Goal: Task Accomplishment & Management: Complete application form

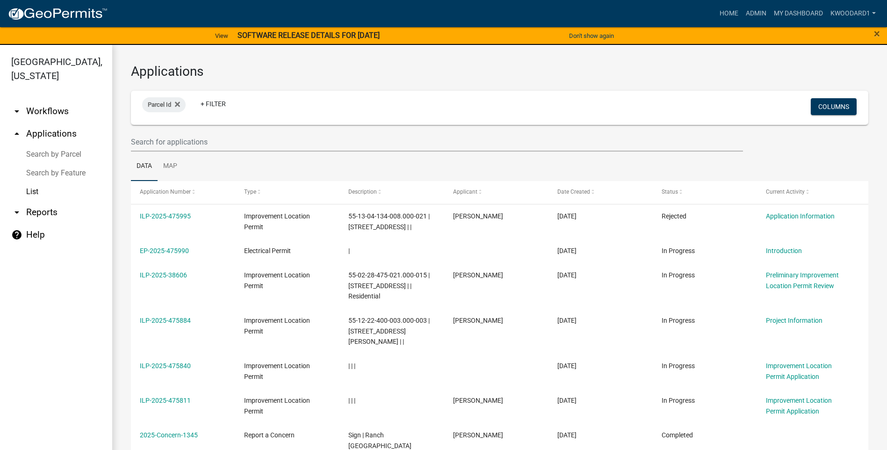
select select "3: 100"
click at [140, 142] on input "text" at bounding box center [437, 141] width 612 height 19
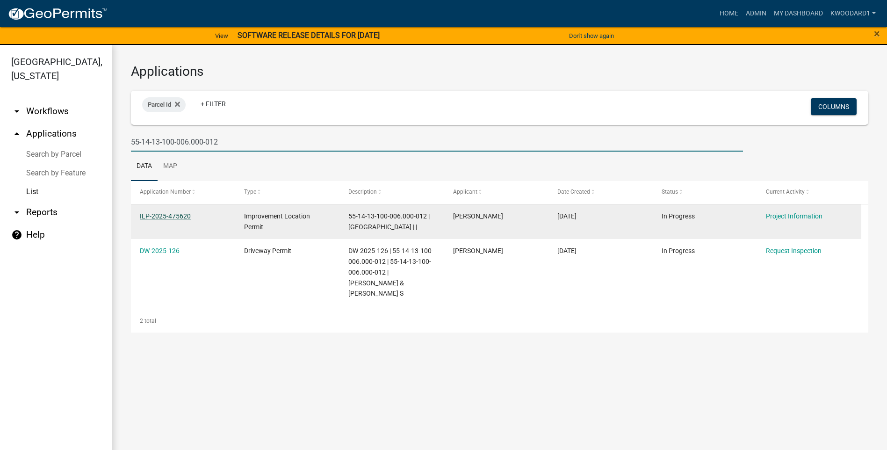
type input "55-14-13-100-006.000-012"
click at [157, 217] on link "ILP-2025-475620" at bounding box center [165, 215] width 51 height 7
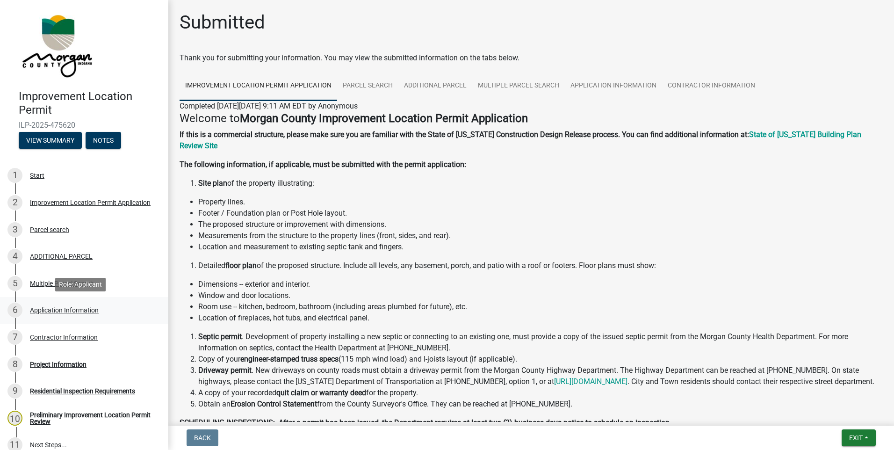
click at [50, 311] on div "Application Information" at bounding box center [64, 310] width 69 height 7
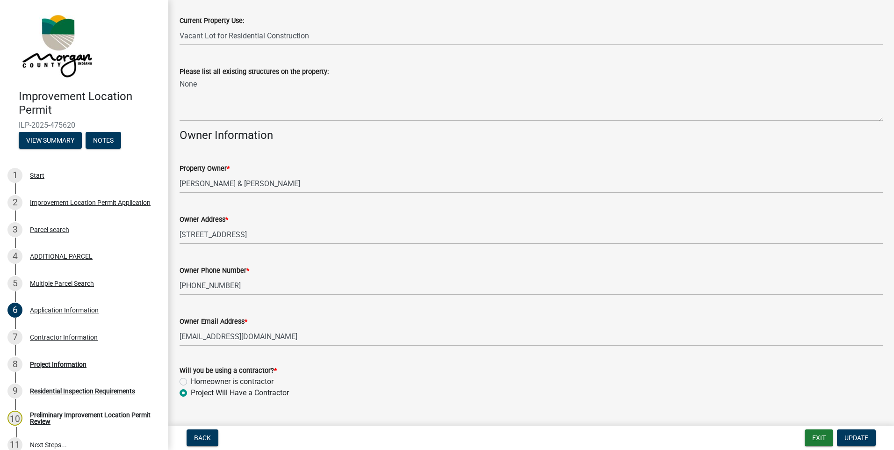
scroll to position [374, 0]
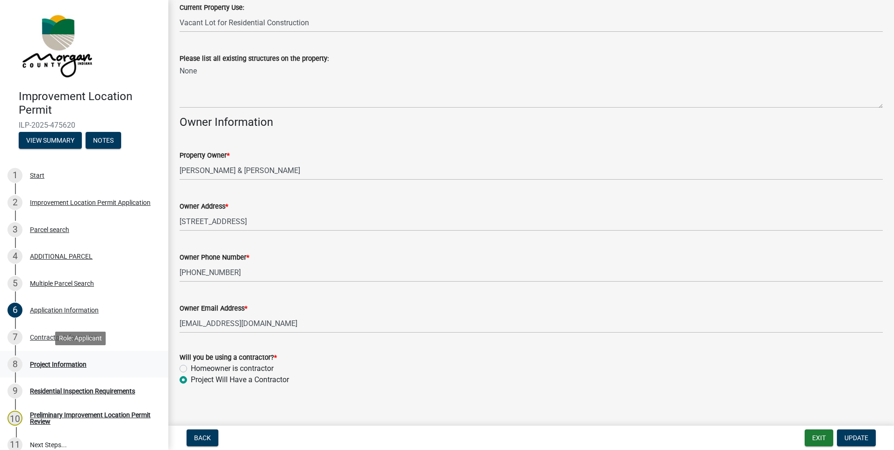
click at [51, 364] on div "Project Information" at bounding box center [58, 364] width 57 height 7
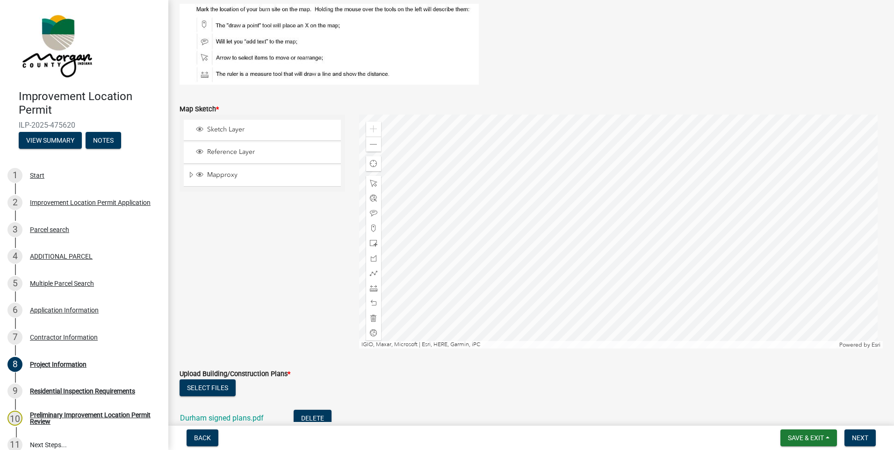
scroll to position [2198, 0]
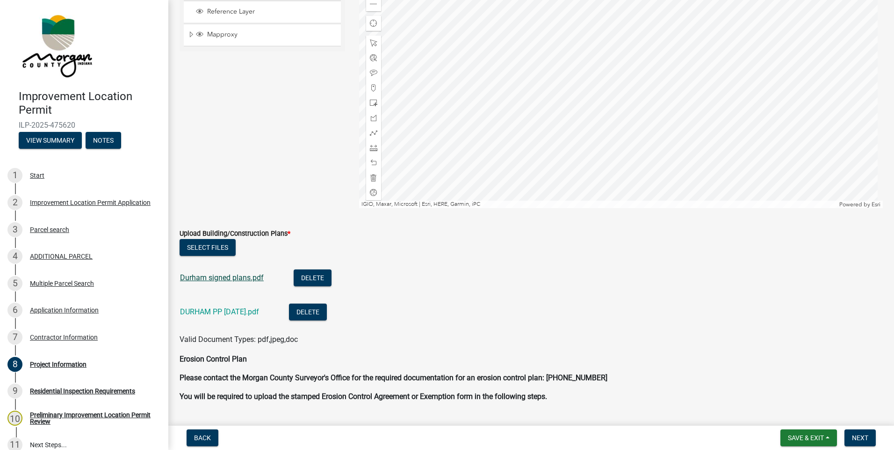
click at [253, 279] on link "Durham signed plans.pdf" at bounding box center [222, 277] width 84 height 9
click at [221, 312] on link "DURHAM PP [DATE].pdf" at bounding box center [219, 311] width 79 height 9
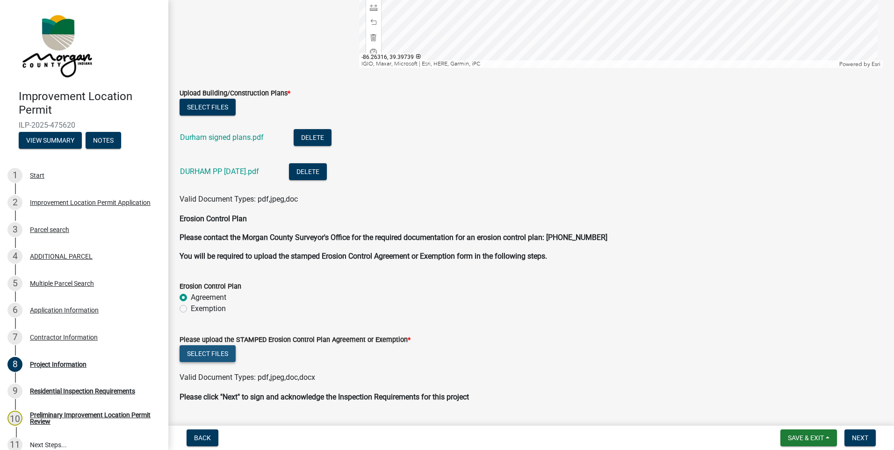
click at [210, 357] on button "Select files" at bounding box center [208, 353] width 56 height 17
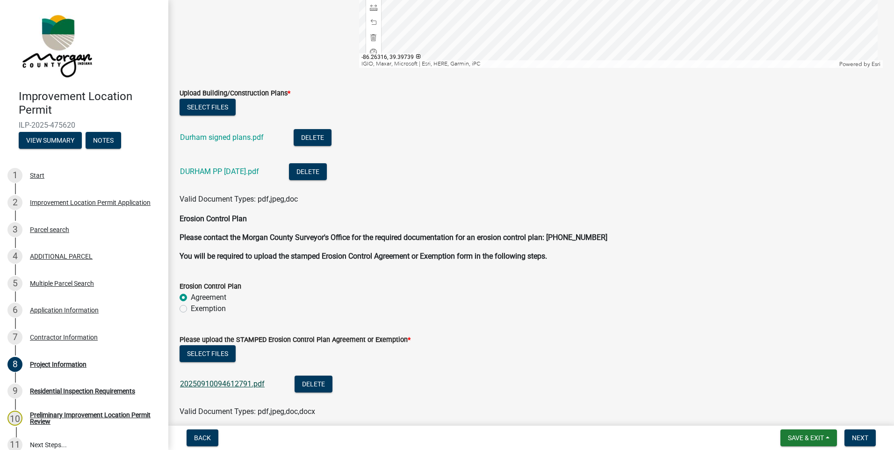
click at [235, 379] on link "20250910094612791.pdf" at bounding box center [222, 383] width 85 height 9
click at [826, 436] on button "Save & Exit" at bounding box center [809, 437] width 57 height 17
click at [853, 436] on span "Next" at bounding box center [860, 437] width 16 height 7
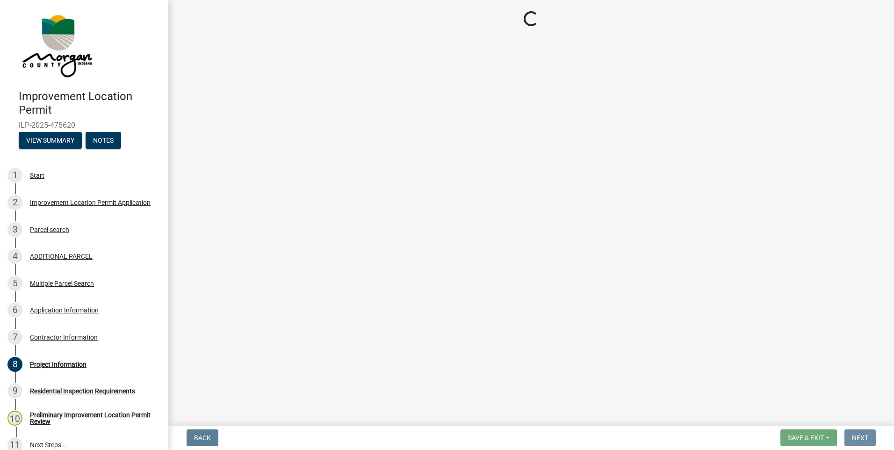
scroll to position [0, 0]
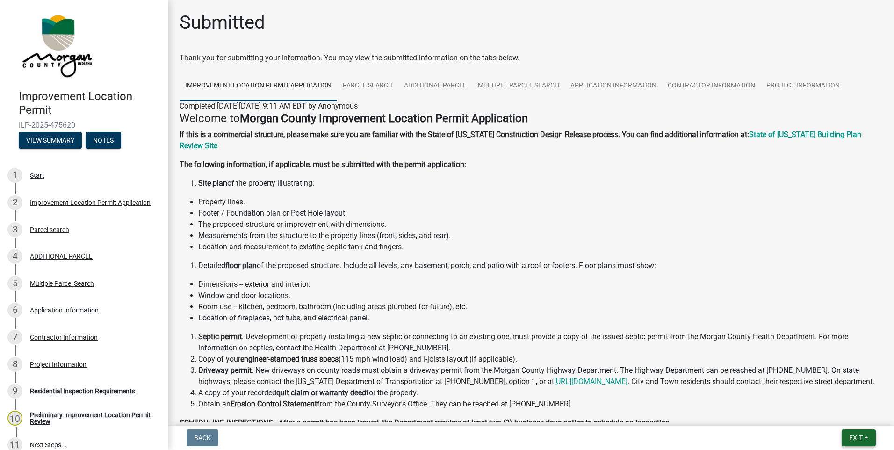
click at [869, 442] on button "Exit" at bounding box center [859, 437] width 34 height 17
click at [848, 416] on button "Save & Exit" at bounding box center [838, 413] width 75 height 22
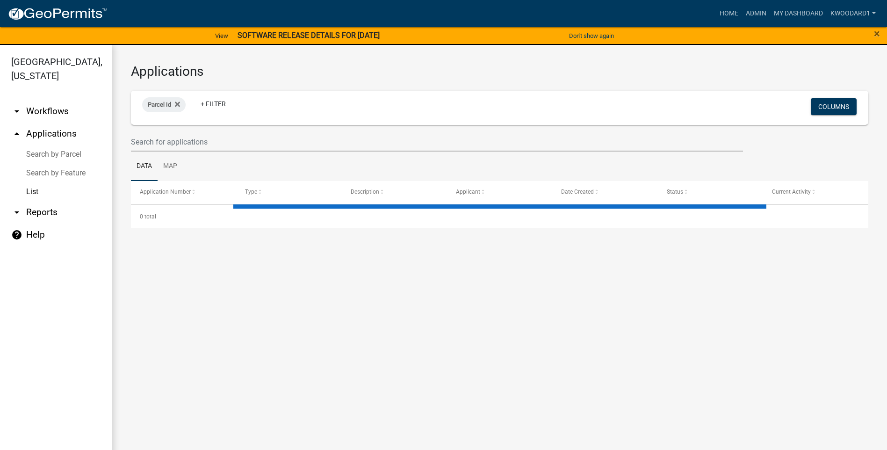
select select "3: 100"
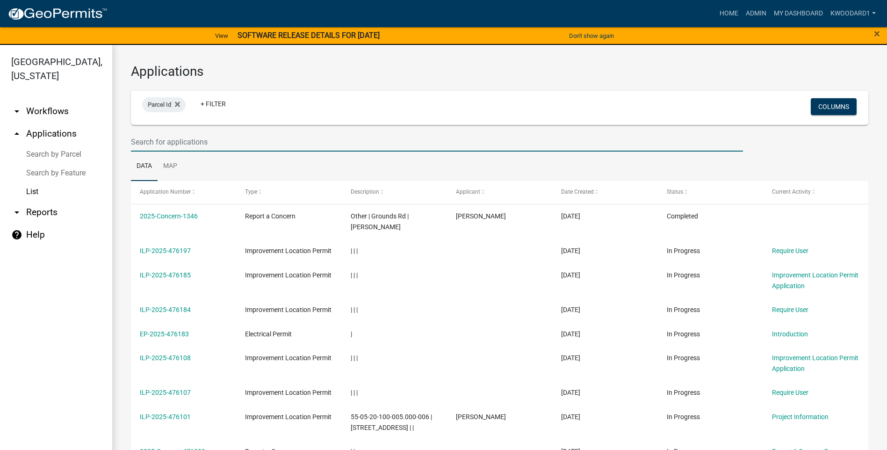
click at [149, 140] on input "text" at bounding box center [437, 141] width 612 height 19
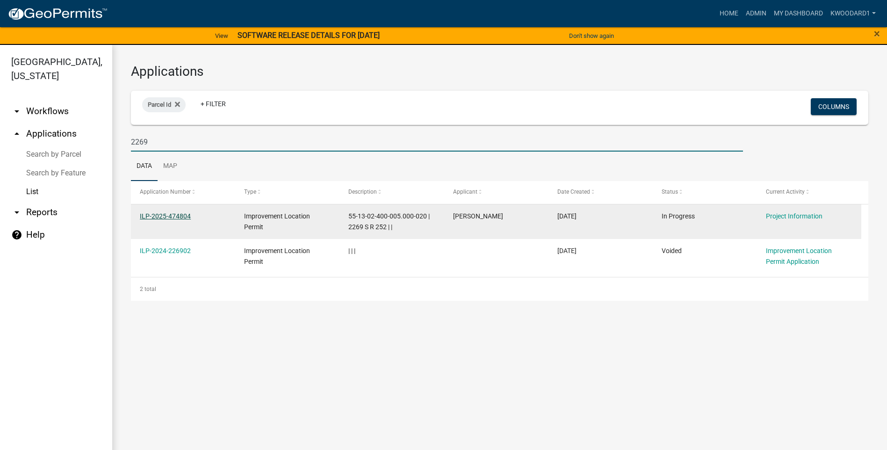
type input "2269"
click at [152, 213] on link "ILP-2025-474804" at bounding box center [165, 215] width 51 height 7
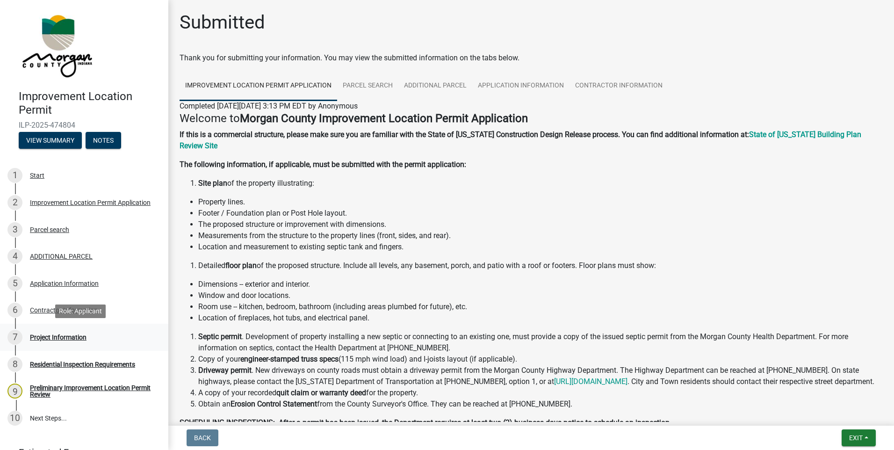
click at [43, 334] on div "Project Information" at bounding box center [58, 337] width 57 height 7
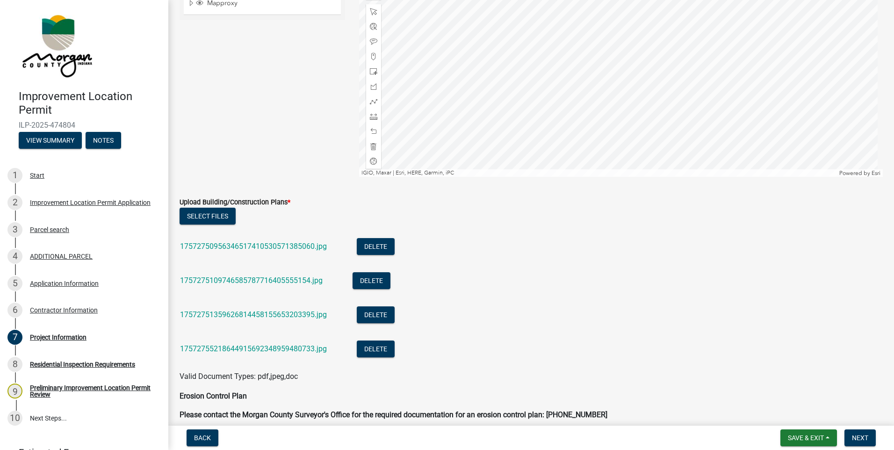
scroll to position [1918, 0]
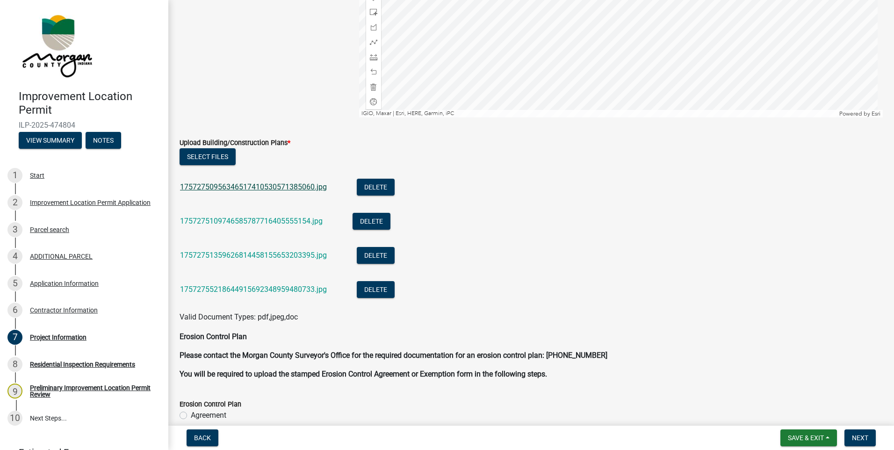
click at [229, 183] on link "17572750956346517410530571385060.jpg" at bounding box center [253, 186] width 147 height 9
click at [214, 217] on link "1757275109746585787716405555154.jpg" at bounding box center [251, 221] width 143 height 9
click at [213, 257] on link "17572751359626814458155653203395.jpg" at bounding box center [253, 255] width 147 height 9
click at [288, 284] on div "17572755218644915692348959480733.jpg" at bounding box center [261, 290] width 162 height 19
click at [285, 290] on link "17572755218644915692348959480733.jpg" at bounding box center [253, 289] width 147 height 9
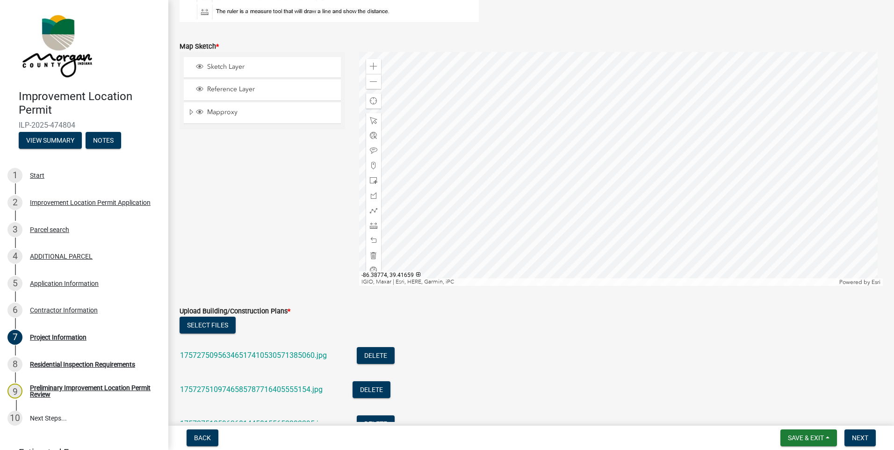
scroll to position [1730, 0]
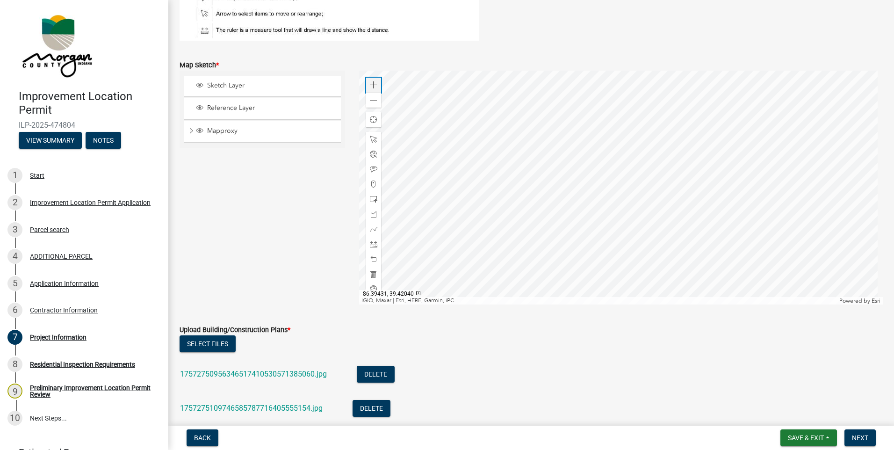
click at [373, 90] on div "Zoom in" at bounding box center [373, 85] width 15 height 15
click at [590, 304] on div at bounding box center [621, 188] width 524 height 234
click at [597, 261] on div at bounding box center [621, 188] width 524 height 234
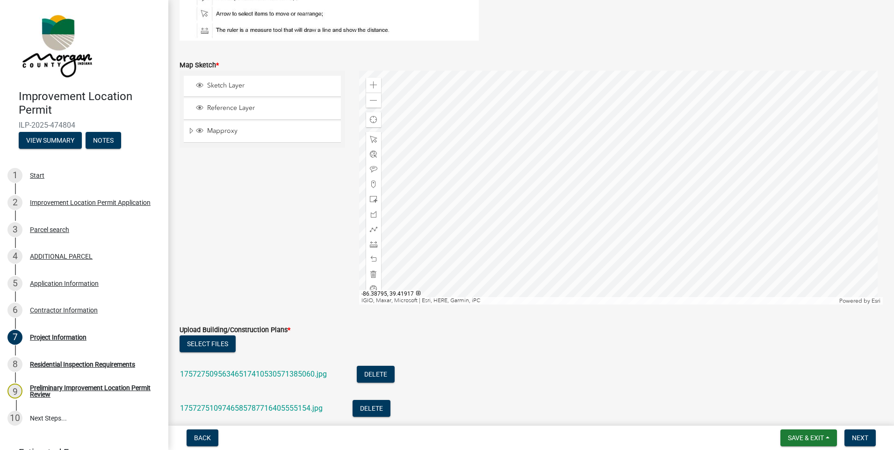
click at [613, 204] on div at bounding box center [621, 188] width 524 height 234
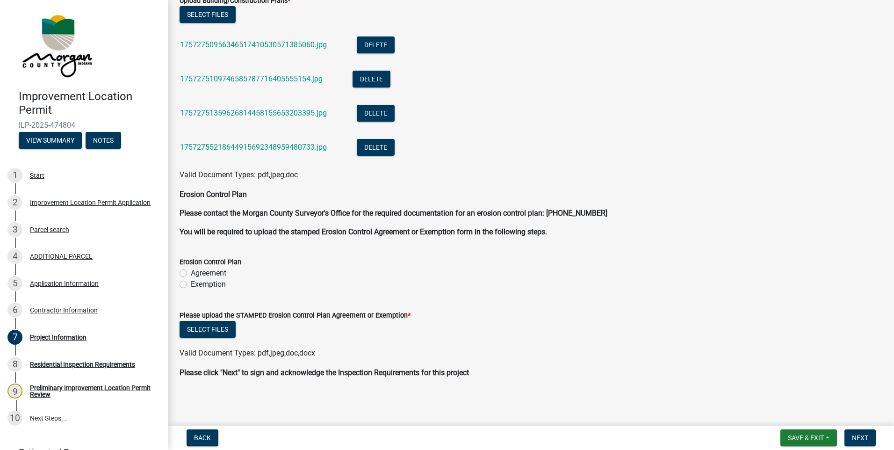
scroll to position [2060, 0]
click at [180, 282] on div "Erosion Control Plan Agreement Exemption" at bounding box center [531, 267] width 717 height 45
drag, startPoint x: 180, startPoint y: 282, endPoint x: 187, endPoint y: 285, distance: 7.7
click at [191, 285] on label "Exemption" at bounding box center [208, 283] width 35 height 11
click at [191, 284] on input "Exemption" at bounding box center [194, 281] width 6 height 6
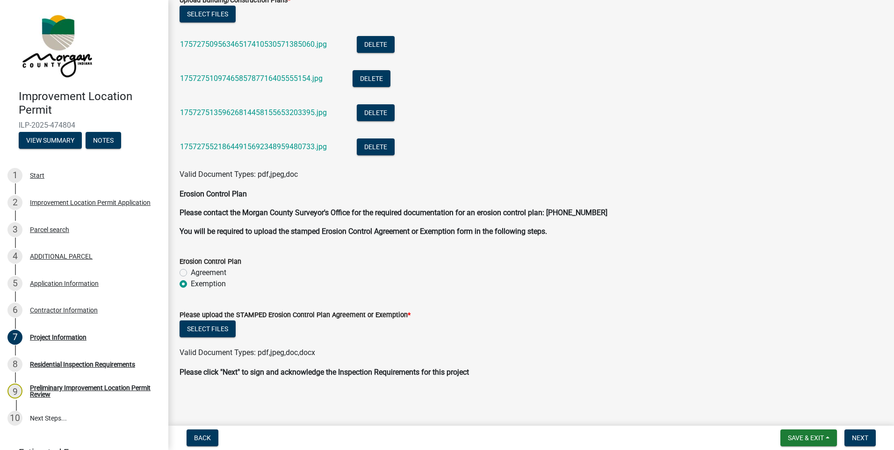
radio input "true"
click at [205, 331] on button "Select files" at bounding box center [208, 328] width 56 height 17
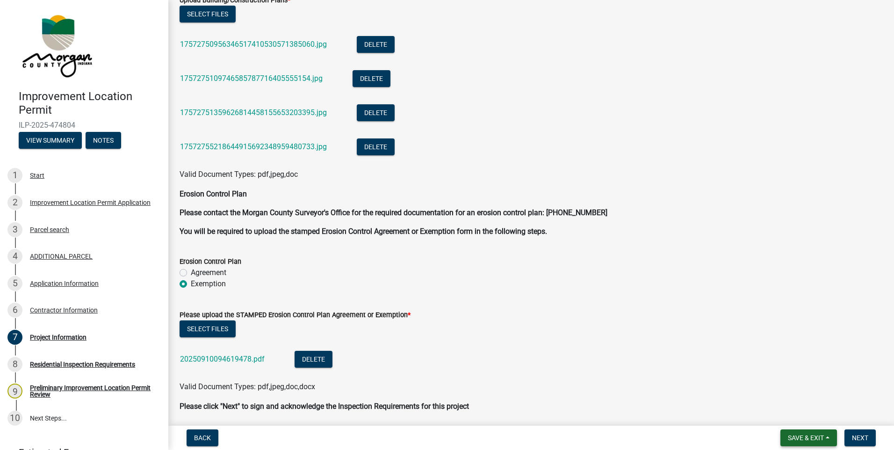
click at [815, 439] on span "Save & Exit" at bounding box center [806, 437] width 36 height 7
click at [804, 420] on button "Save & Exit" at bounding box center [799, 413] width 75 height 22
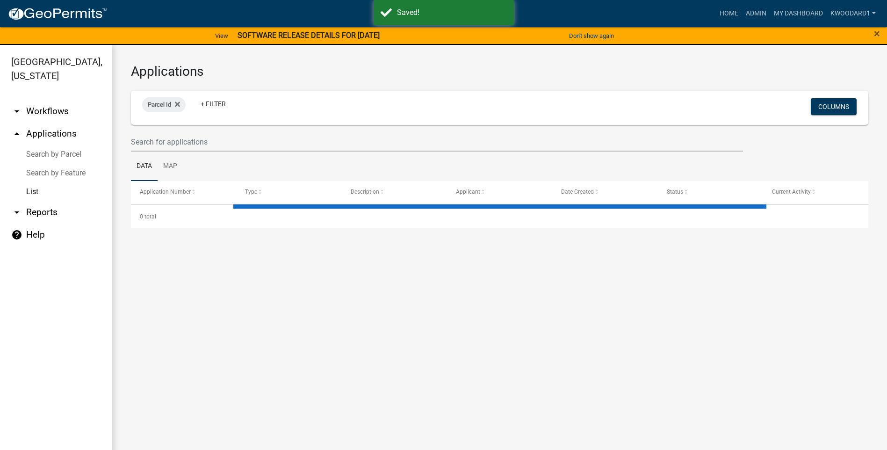
select select "3: 100"
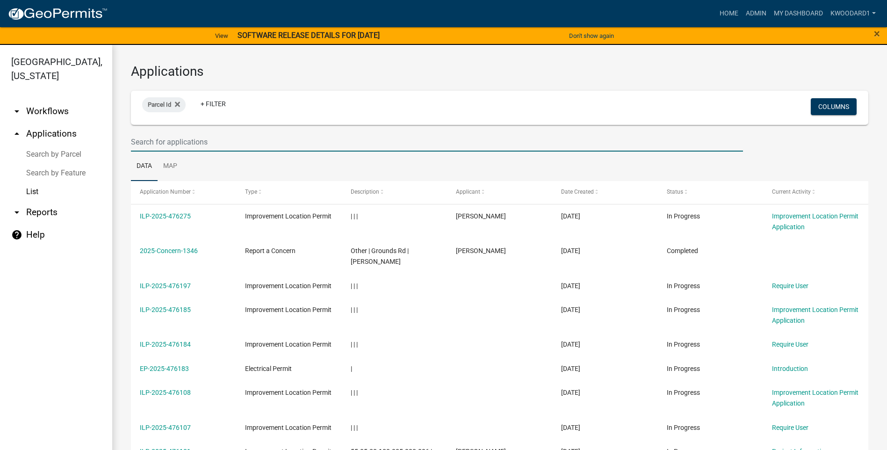
click at [146, 141] on input "text" at bounding box center [437, 141] width 612 height 19
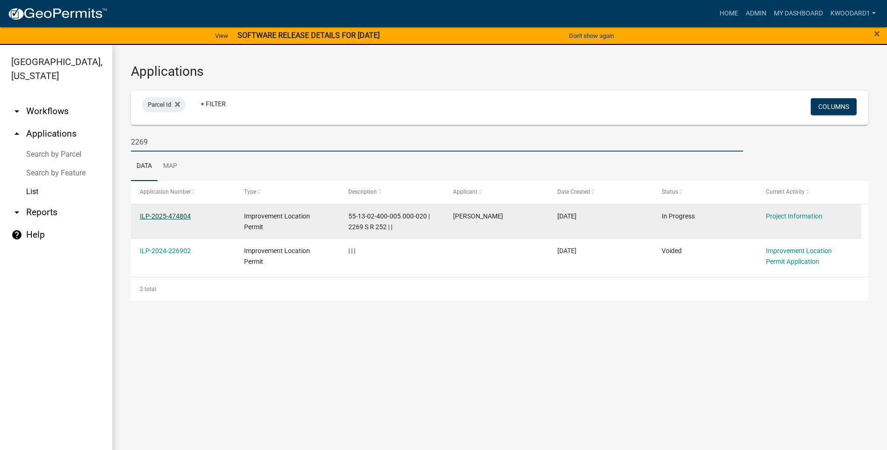
type input "2269"
click at [148, 217] on link "ILP-2025-474804" at bounding box center [165, 215] width 51 height 7
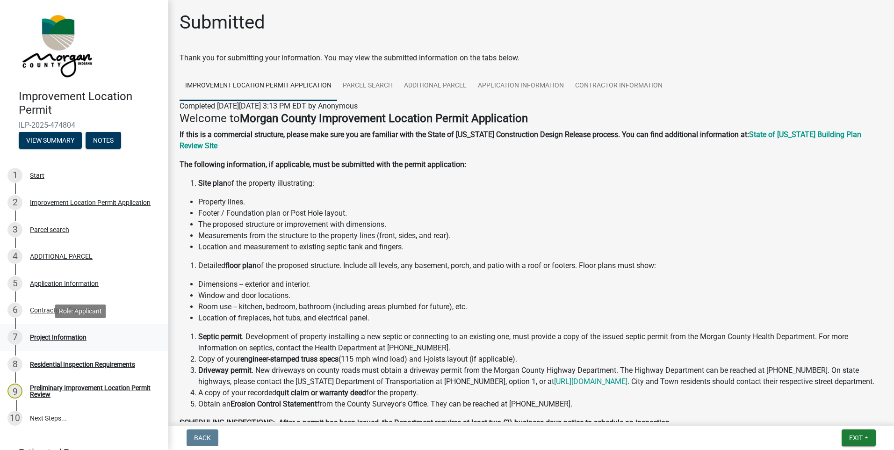
click at [63, 336] on div "Project Information" at bounding box center [58, 337] width 57 height 7
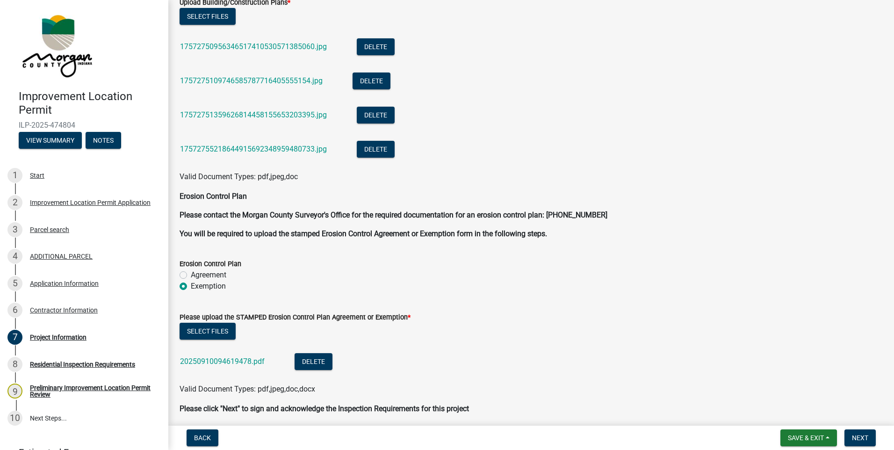
scroll to position [2094, 0]
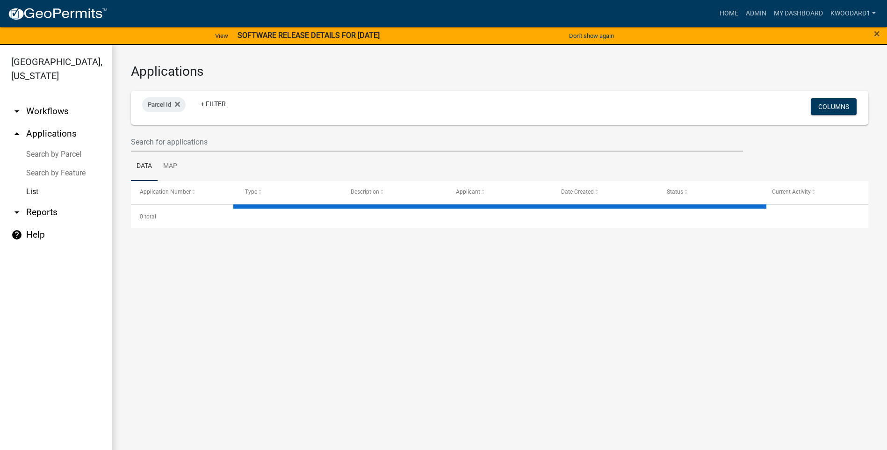
select select "3: 100"
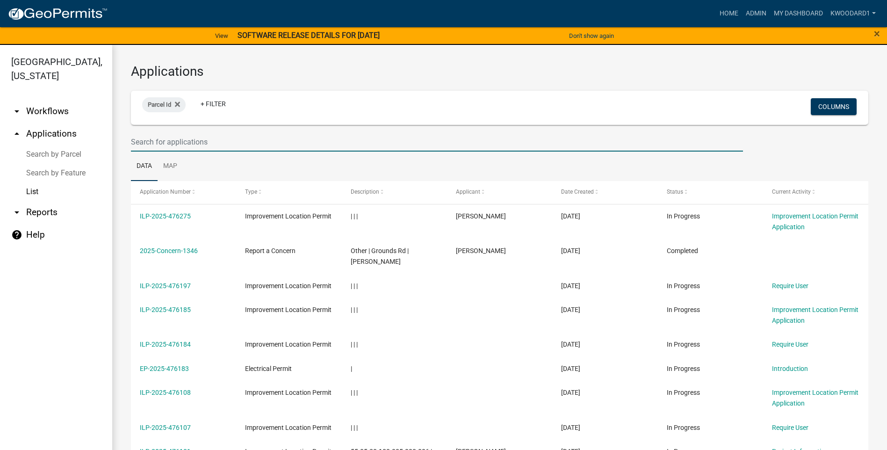
click at [224, 141] on input "text" at bounding box center [437, 141] width 612 height 19
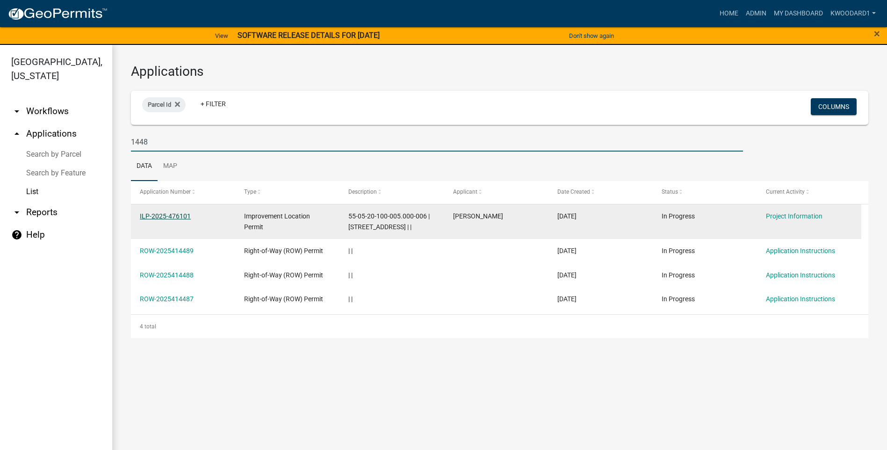
type input "1448"
click at [166, 212] on link "ILP-2025-476101" at bounding box center [165, 215] width 51 height 7
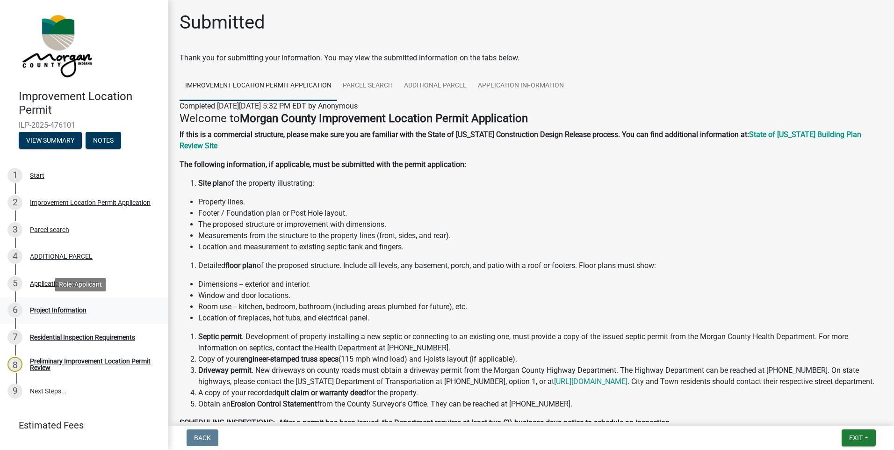
click at [66, 310] on div "Project Information" at bounding box center [58, 310] width 57 height 7
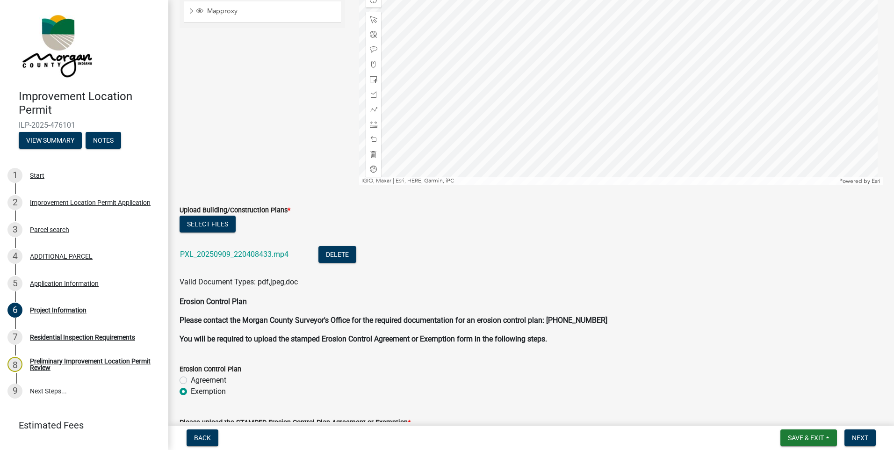
scroll to position [1730, 0]
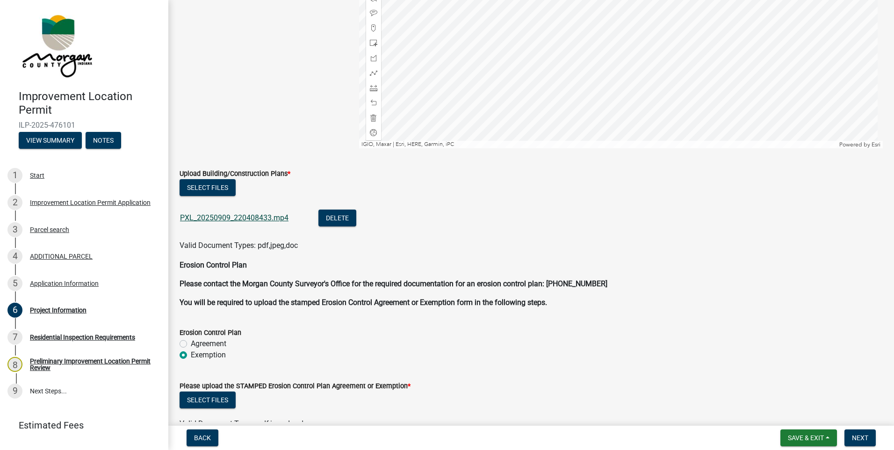
click at [257, 216] on link "PXL_20250909_220408433.mp4" at bounding box center [234, 217] width 109 height 9
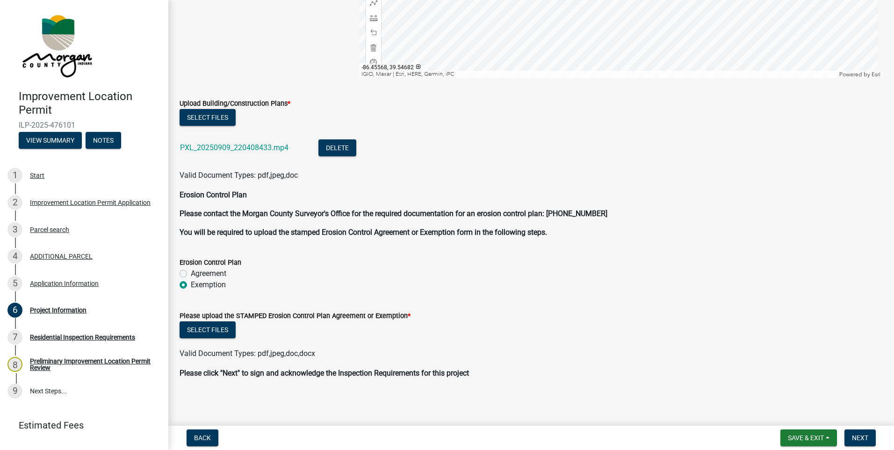
scroll to position [1802, 0]
click at [194, 324] on button "Select files" at bounding box center [208, 328] width 56 height 17
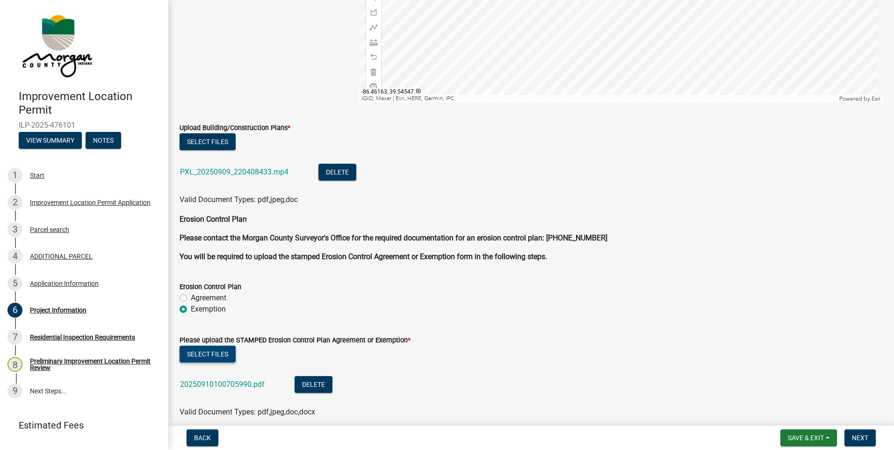
scroll to position [1708, 0]
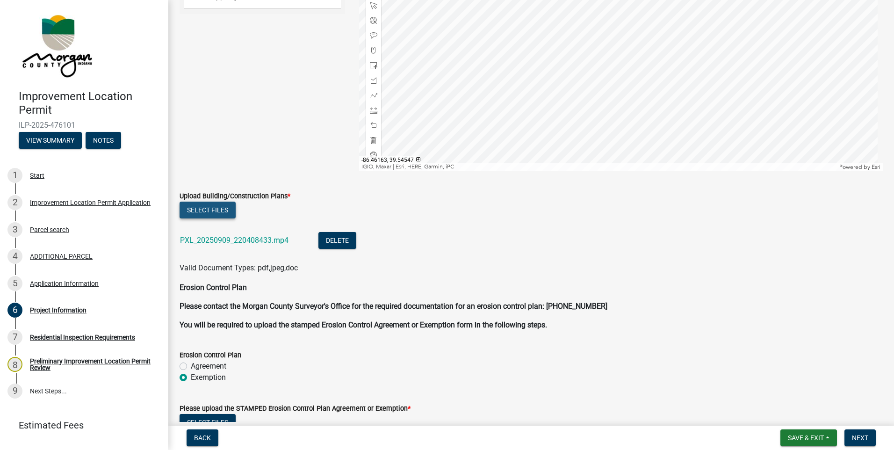
click at [209, 207] on button "Select files" at bounding box center [208, 210] width 56 height 17
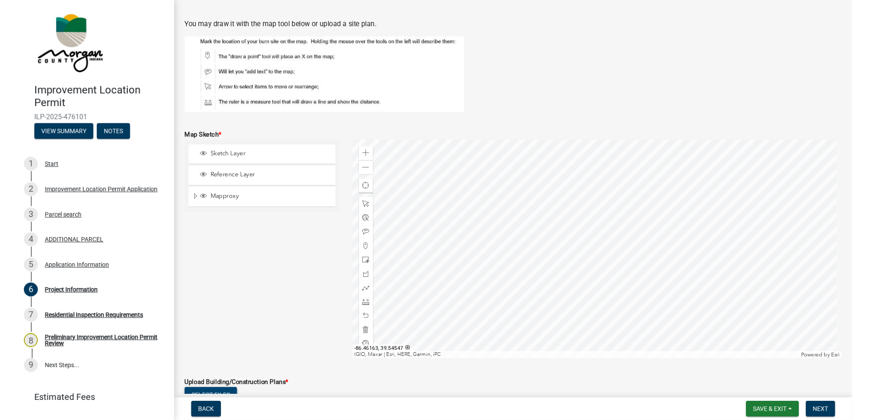
scroll to position [1474, 0]
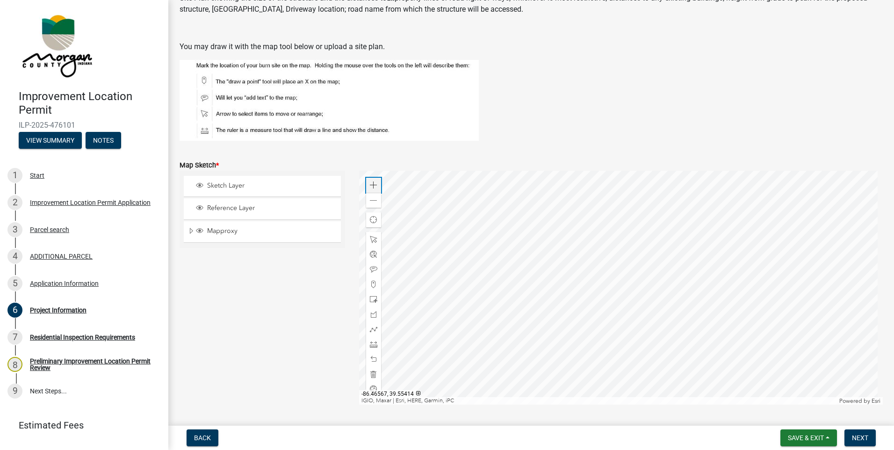
click at [373, 188] on span at bounding box center [373, 184] width 7 height 7
click at [587, 180] on div at bounding box center [621, 288] width 524 height 234
click at [565, 171] on div at bounding box center [621, 288] width 524 height 234
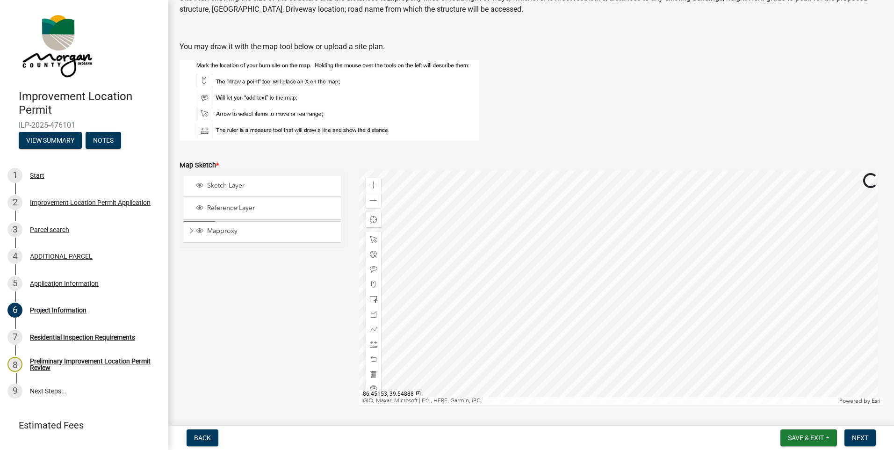
click at [567, 206] on div at bounding box center [621, 288] width 524 height 234
click at [572, 240] on div at bounding box center [621, 288] width 524 height 234
click at [579, 405] on div at bounding box center [621, 288] width 524 height 234
click at [518, 275] on div at bounding box center [621, 288] width 524 height 234
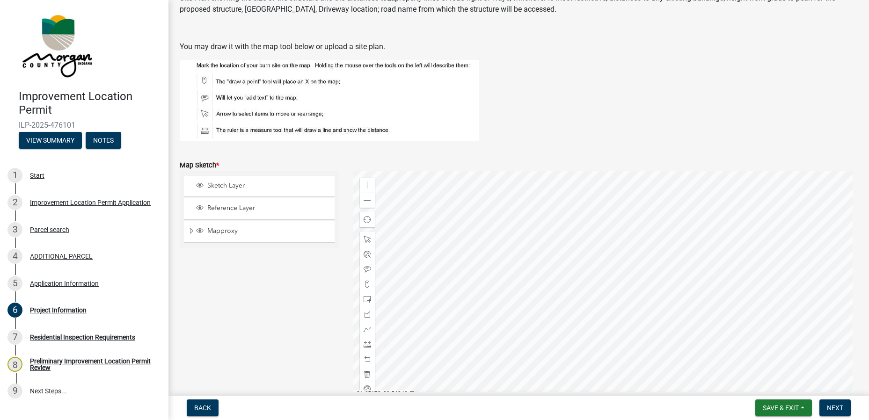
click at [511, 313] on div at bounding box center [605, 288] width 505 height 234
click at [61, 284] on div "Application Information" at bounding box center [64, 283] width 69 height 7
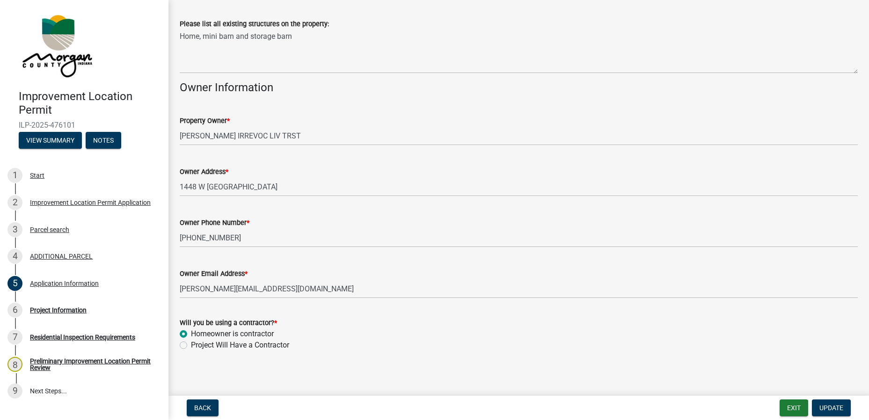
scroll to position [447, 0]
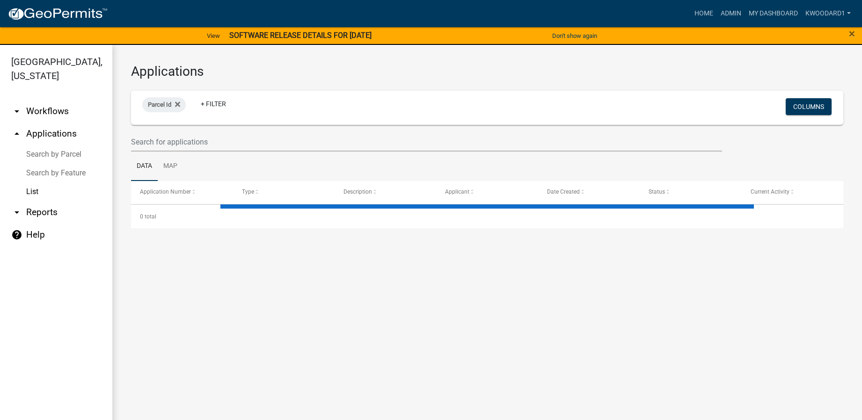
select select "3: 100"
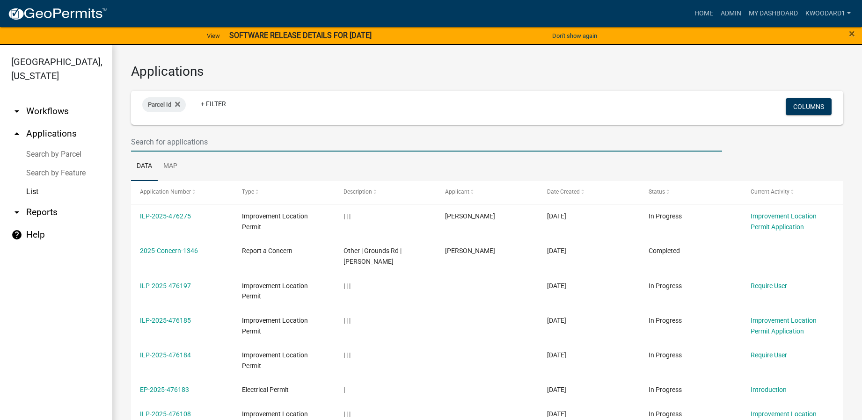
click at [180, 145] on input "text" at bounding box center [426, 141] width 591 height 19
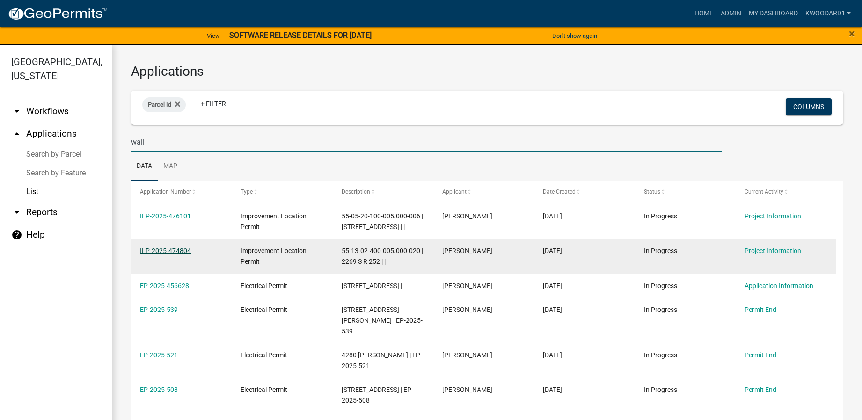
type input "wall"
click at [153, 254] on link "ILP-2025-474804" at bounding box center [165, 250] width 51 height 7
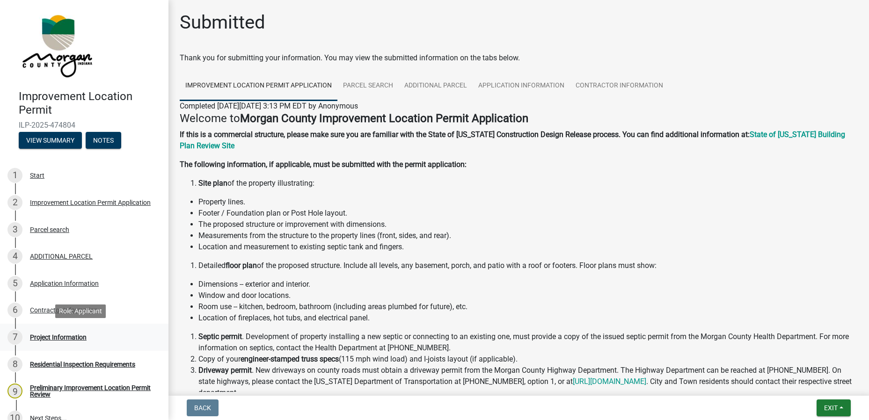
click at [64, 335] on div "Project Information" at bounding box center [58, 337] width 57 height 7
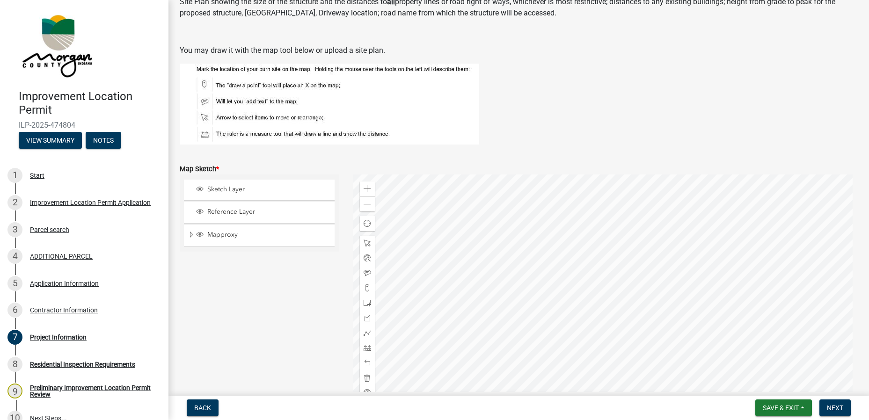
scroll to position [1703, 0]
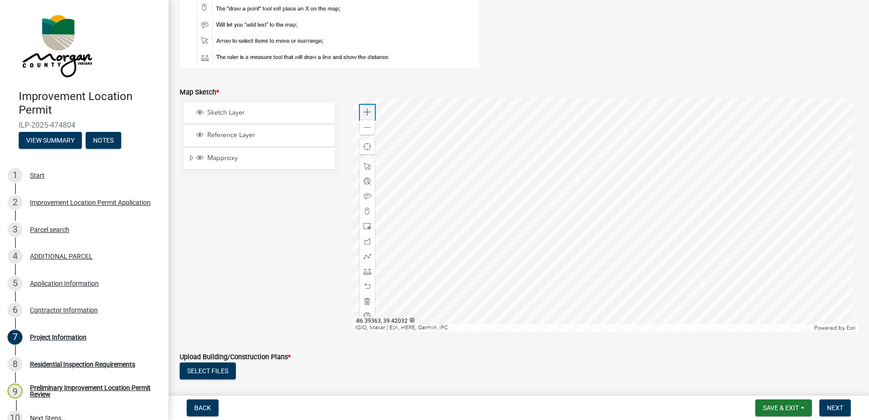
click at [366, 116] on div "Zoom in" at bounding box center [367, 112] width 15 height 15
click at [539, 296] on div at bounding box center [605, 215] width 505 height 234
click at [536, 311] on div at bounding box center [605, 215] width 505 height 234
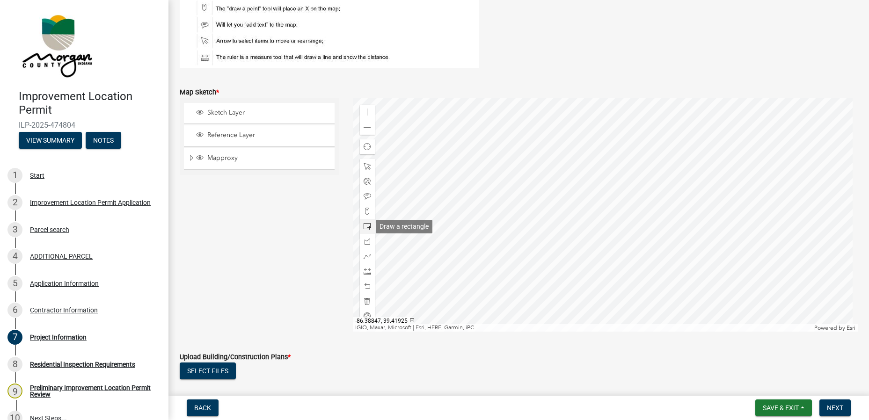
click at [364, 228] on span at bounding box center [366, 226] width 7 height 7
click at [513, 231] on div at bounding box center [605, 215] width 505 height 234
click at [363, 272] on span at bounding box center [366, 271] width 7 height 7
click at [468, 211] on div at bounding box center [605, 215] width 505 height 234
click at [420, 211] on div at bounding box center [605, 215] width 505 height 234
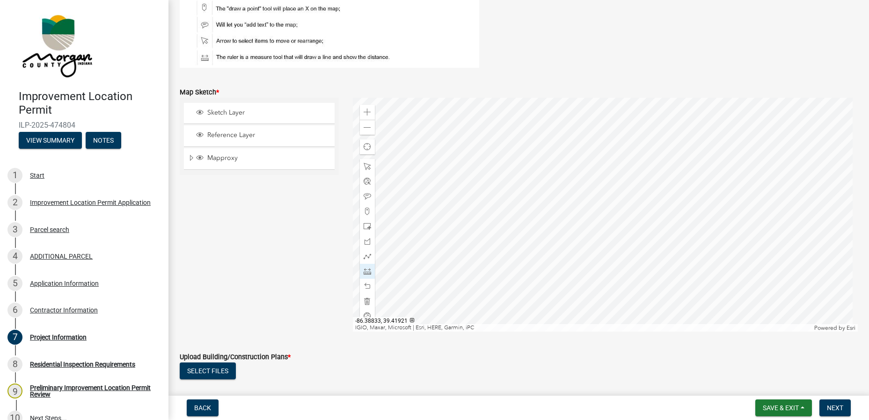
click at [420, 211] on div at bounding box center [605, 215] width 505 height 234
click at [610, 282] on div at bounding box center [605, 215] width 505 height 234
click at [495, 262] on div at bounding box center [605, 215] width 505 height 234
click at [499, 181] on div at bounding box center [605, 215] width 505 height 234
click at [502, 115] on div at bounding box center [605, 215] width 505 height 234
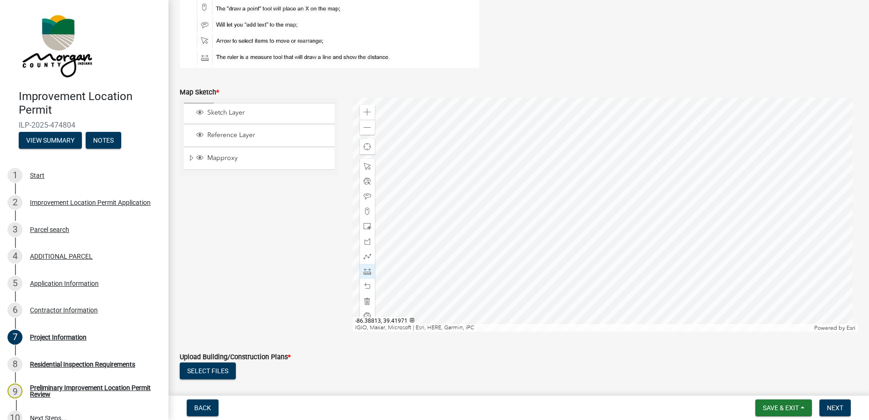
click at [502, 115] on div at bounding box center [605, 215] width 505 height 234
click at [530, 125] on div at bounding box center [605, 215] width 505 height 234
click at [482, 233] on div at bounding box center [605, 215] width 505 height 234
click at [482, 232] on div at bounding box center [605, 215] width 505 height 234
click at [483, 257] on div at bounding box center [605, 215] width 505 height 234
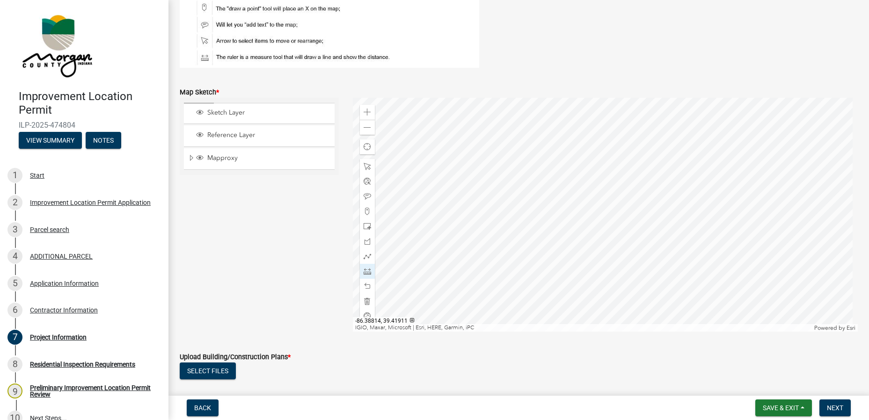
click at [483, 257] on div at bounding box center [605, 215] width 505 height 234
click at [365, 200] on span at bounding box center [366, 196] width 7 height 7
click at [528, 210] on div at bounding box center [605, 215] width 505 height 234
click at [839, 408] on span "Next" at bounding box center [834, 407] width 16 height 7
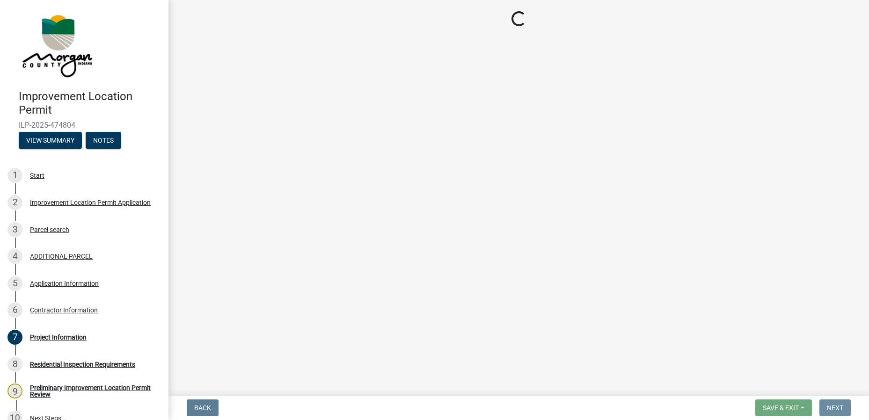
scroll to position [0, 0]
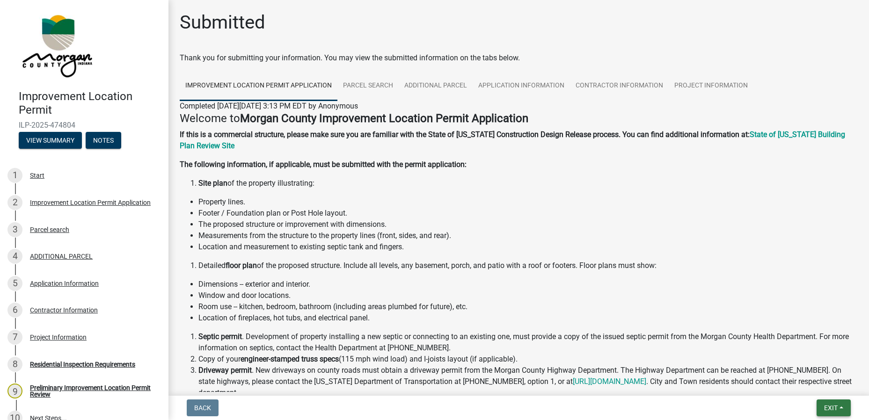
click at [826, 406] on span "Exit" at bounding box center [831, 407] width 14 height 7
click at [808, 390] on button "Save & Exit" at bounding box center [812, 383] width 75 height 22
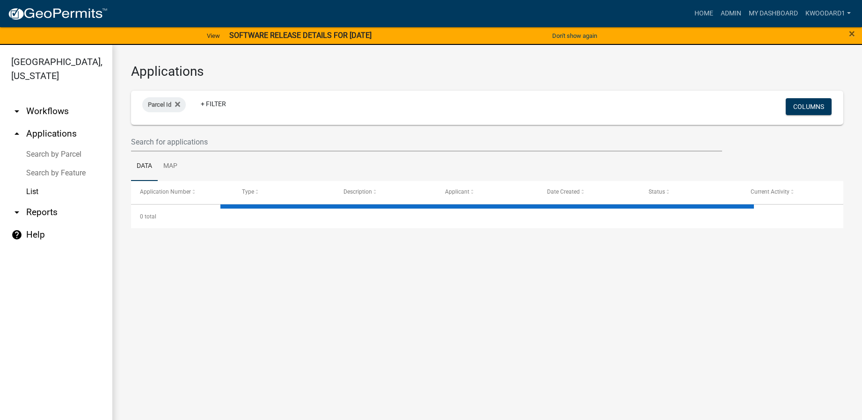
select select "3: 100"
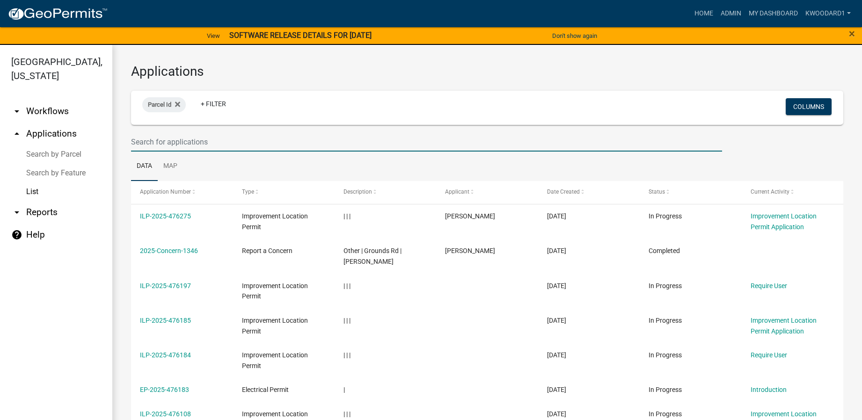
click at [166, 141] on input "text" at bounding box center [426, 141] width 591 height 19
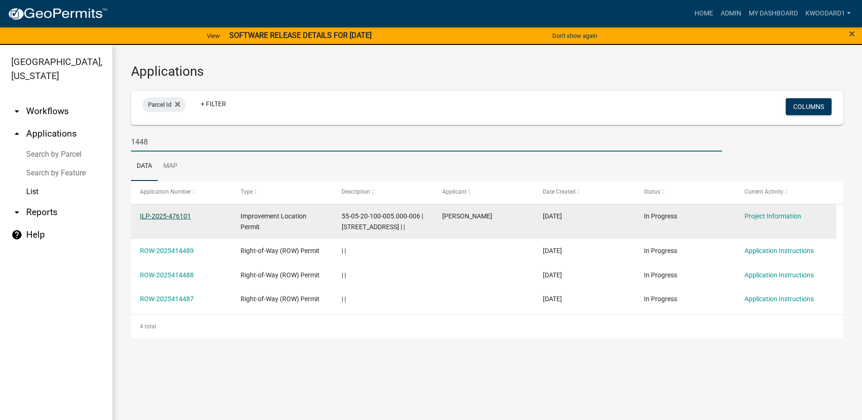
type input "1448"
click at [154, 212] on link "ILP-2025-476101" at bounding box center [165, 215] width 51 height 7
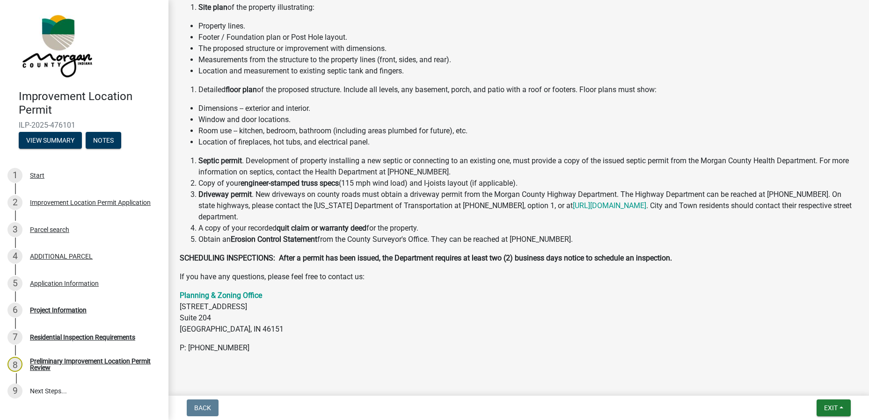
scroll to position [193, 0]
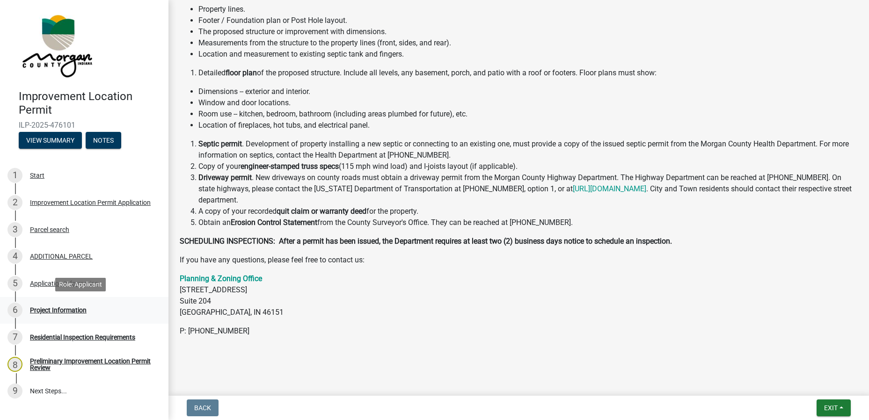
click at [52, 308] on div "Project Information" at bounding box center [58, 310] width 57 height 7
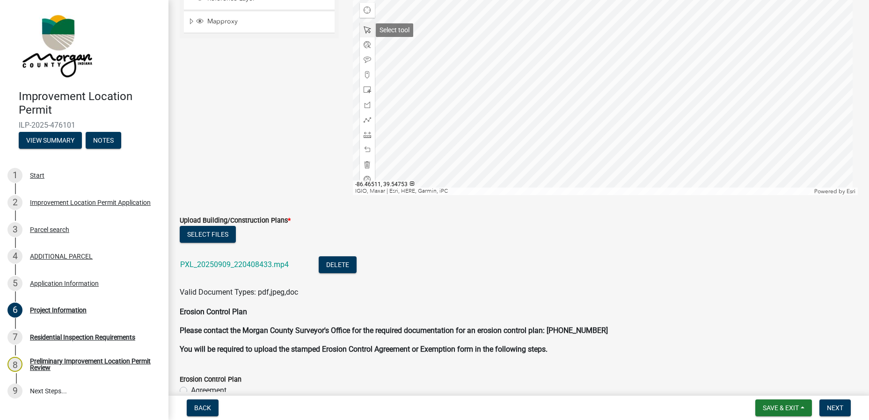
scroll to position [1637, 0]
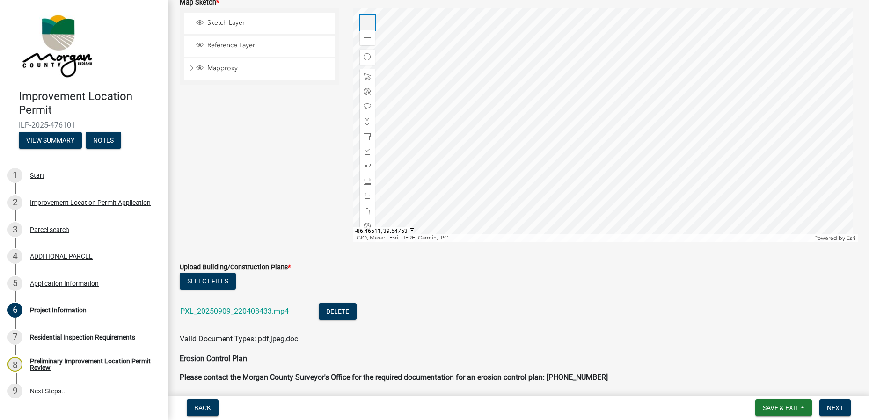
click at [364, 25] on span at bounding box center [366, 22] width 7 height 7
click at [558, 35] on div at bounding box center [605, 125] width 505 height 234
click at [557, 79] on div at bounding box center [605, 125] width 505 height 234
click at [528, 131] on div at bounding box center [605, 125] width 505 height 234
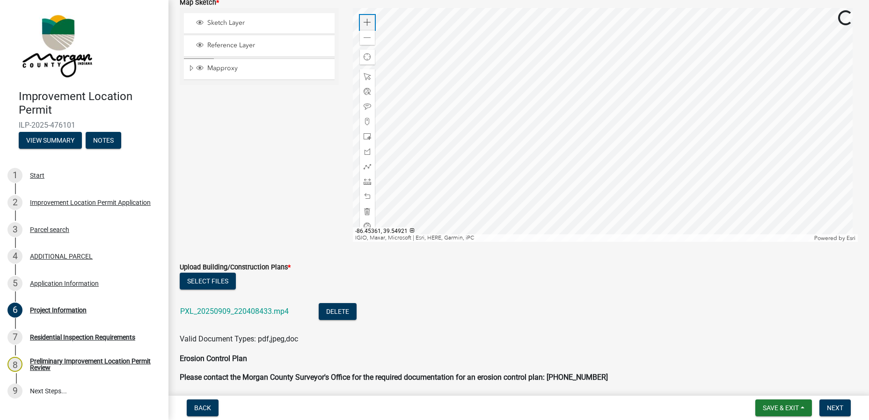
click at [368, 21] on span at bounding box center [366, 22] width 7 height 7
click at [690, 174] on div at bounding box center [605, 125] width 505 height 234
click at [567, 197] on div at bounding box center [605, 125] width 505 height 234
click at [214, 309] on link "PXL_20250909_220408433.mp4" at bounding box center [234, 311] width 109 height 9
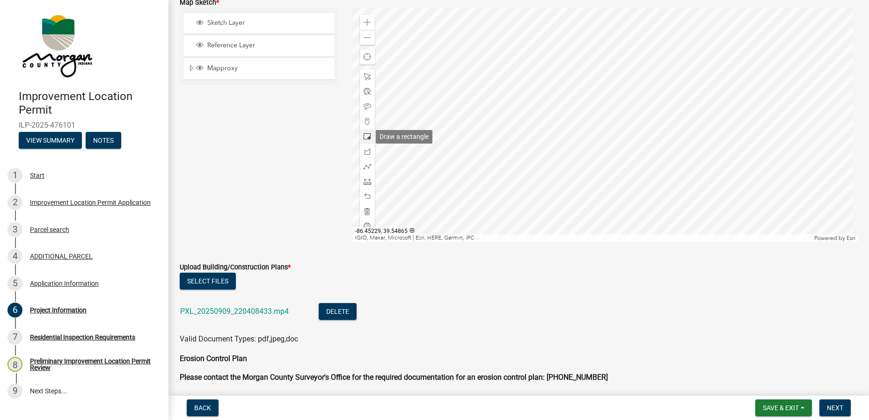
click at [363, 137] on span at bounding box center [366, 136] width 7 height 7
click at [518, 117] on div at bounding box center [605, 125] width 505 height 234
click at [364, 195] on span at bounding box center [366, 196] width 7 height 7
click at [513, 118] on div at bounding box center [605, 125] width 505 height 234
click at [558, 129] on div at bounding box center [605, 125] width 505 height 234
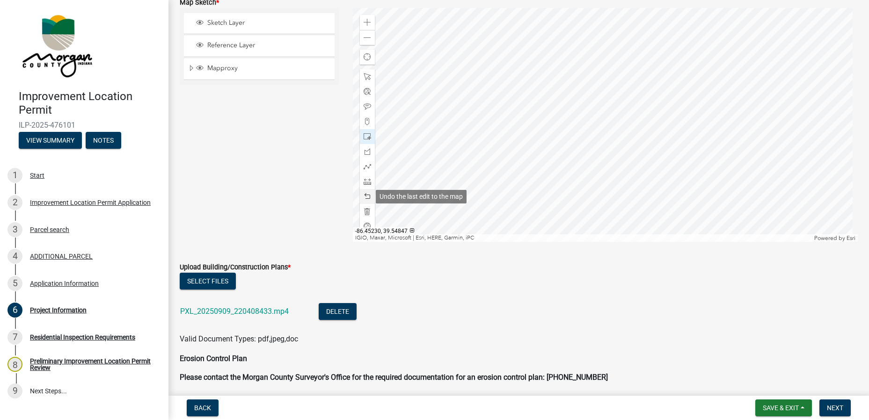
click at [368, 198] on span at bounding box center [366, 196] width 7 height 7
click at [367, 153] on span at bounding box center [366, 151] width 7 height 7
click at [508, 117] on div at bounding box center [605, 125] width 505 height 234
click at [516, 163] on div at bounding box center [605, 125] width 505 height 234
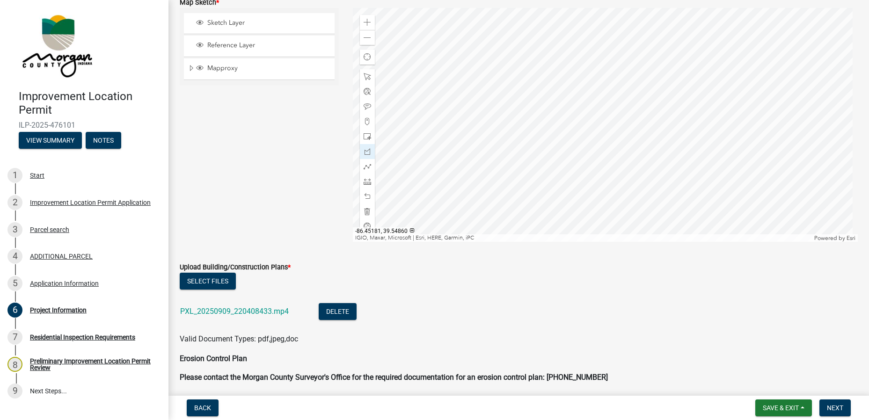
click at [544, 152] on div at bounding box center [605, 125] width 505 height 234
click at [542, 142] on div at bounding box center [605, 125] width 505 height 234
click at [514, 152] on div at bounding box center [605, 125] width 505 height 234
click at [509, 118] on div at bounding box center [605, 125] width 505 height 234
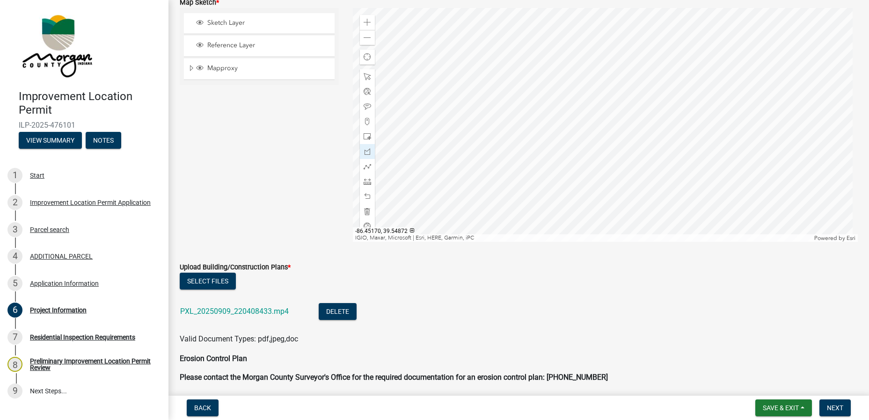
click at [581, 97] on div at bounding box center [605, 125] width 505 height 234
click at [587, 127] on div at bounding box center [605, 125] width 505 height 234
click at [514, 152] on div at bounding box center [605, 125] width 505 height 234
click at [509, 118] on div at bounding box center [605, 125] width 505 height 234
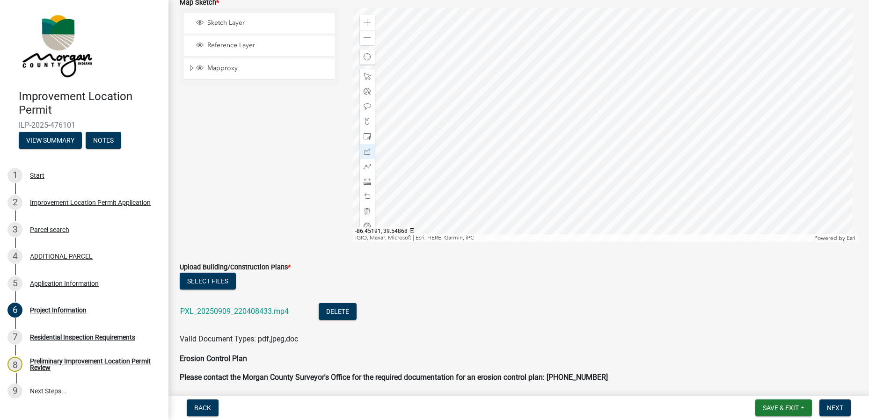
click at [509, 118] on div at bounding box center [605, 125] width 505 height 234
click at [364, 181] on span at bounding box center [366, 181] width 7 height 7
click at [511, 137] on div at bounding box center [605, 125] width 505 height 234
click at [424, 140] on div at bounding box center [605, 125] width 505 height 234
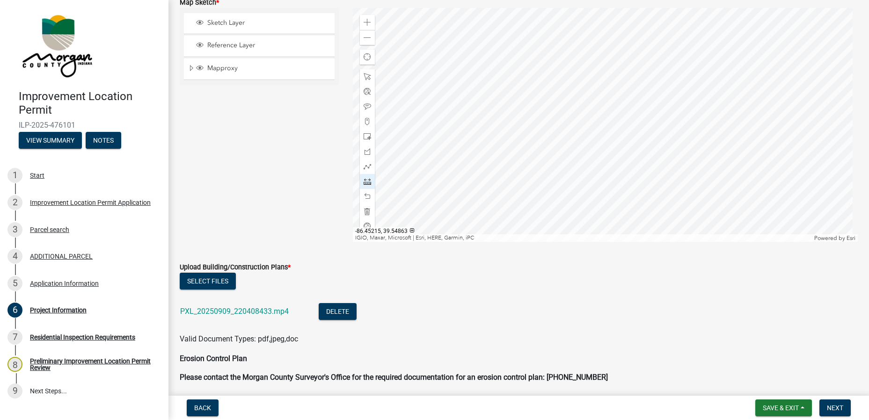
click at [424, 140] on div at bounding box center [605, 125] width 505 height 234
click at [562, 88] on div at bounding box center [605, 125] width 505 height 234
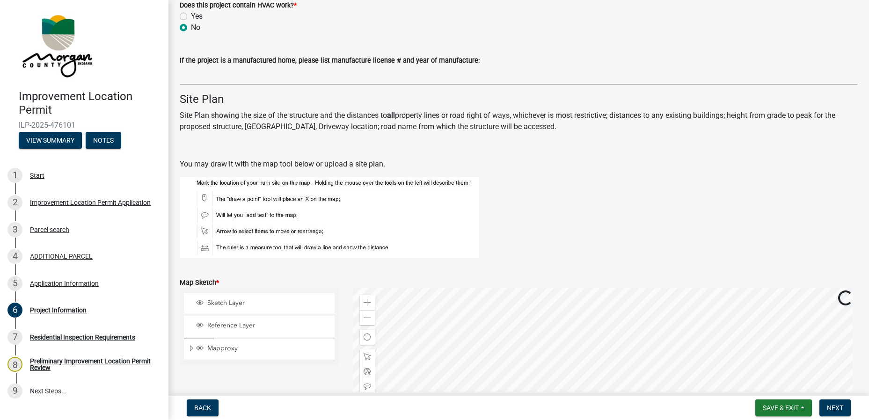
scroll to position [1356, 0]
click at [549, 390] on div at bounding box center [605, 406] width 505 height 234
click at [538, 350] on div at bounding box center [605, 406] width 505 height 234
click at [535, 366] on div at bounding box center [605, 406] width 505 height 234
click at [536, 385] on div at bounding box center [605, 406] width 505 height 234
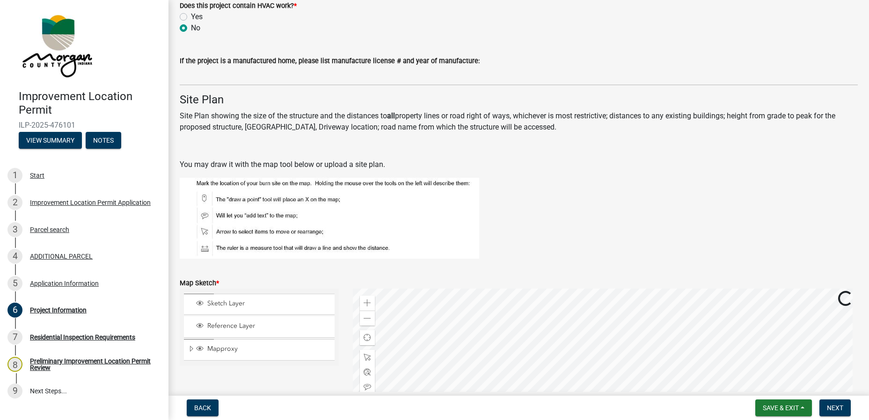
click at [532, 390] on div at bounding box center [605, 406] width 505 height 234
click at [527, 377] on div at bounding box center [605, 406] width 505 height 234
click at [522, 361] on div at bounding box center [605, 406] width 505 height 234
click at [517, 362] on div at bounding box center [605, 406] width 505 height 234
click at [512, 371] on div at bounding box center [605, 406] width 505 height 234
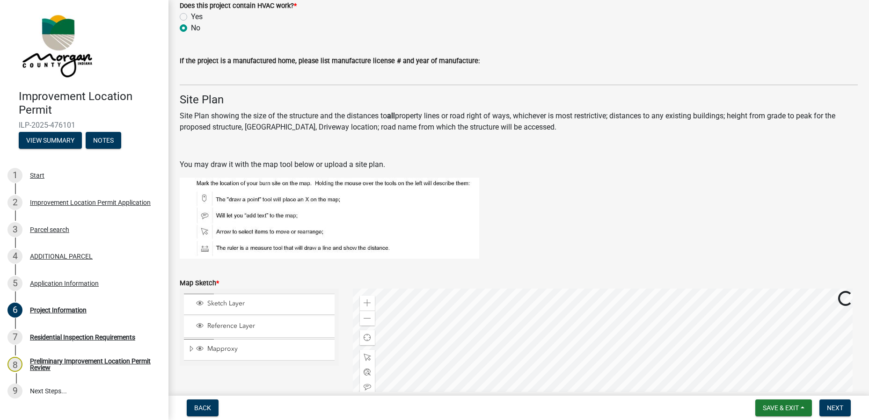
click at [510, 372] on div at bounding box center [605, 406] width 505 height 234
click at [510, 364] on div at bounding box center [605, 406] width 505 height 234
click at [505, 382] on div at bounding box center [605, 406] width 505 height 234
click at [503, 365] on div at bounding box center [605, 406] width 505 height 234
click at [499, 340] on div at bounding box center [605, 406] width 505 height 234
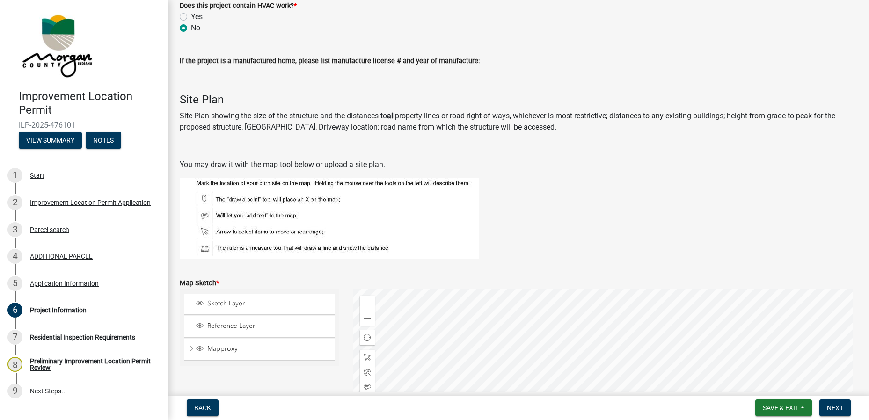
click at [500, 361] on div at bounding box center [605, 406] width 505 height 234
click at [499, 360] on div at bounding box center [605, 406] width 505 height 234
click at [495, 348] on div at bounding box center [605, 406] width 505 height 234
click at [492, 348] on div at bounding box center [605, 406] width 505 height 234
click at [498, 364] on div at bounding box center [605, 406] width 505 height 234
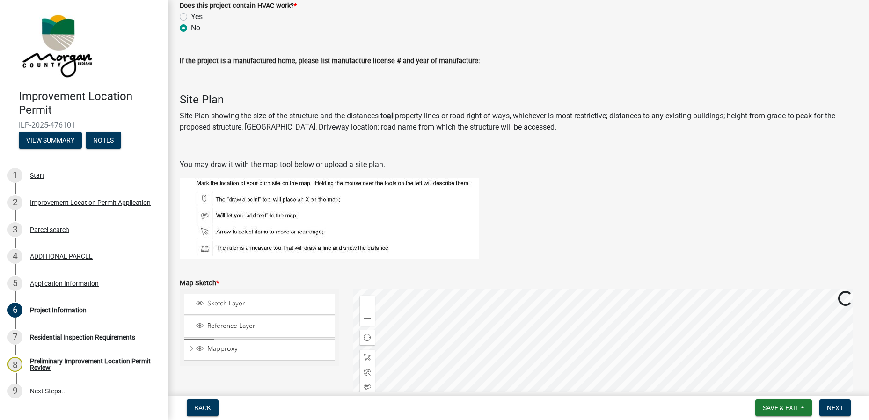
click at [495, 373] on div at bounding box center [605, 406] width 505 height 234
click at [484, 361] on div at bounding box center [605, 406] width 505 height 234
click at [492, 336] on div at bounding box center [605, 406] width 505 height 234
click at [366, 320] on span at bounding box center [366, 318] width 7 height 7
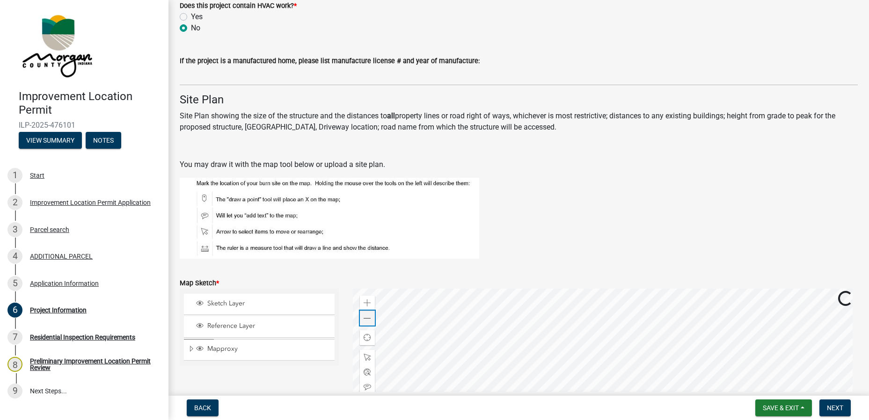
click at [366, 320] on span at bounding box center [366, 318] width 7 height 7
click at [607, 289] on div at bounding box center [605, 406] width 505 height 234
click at [585, 372] on div at bounding box center [605, 406] width 505 height 234
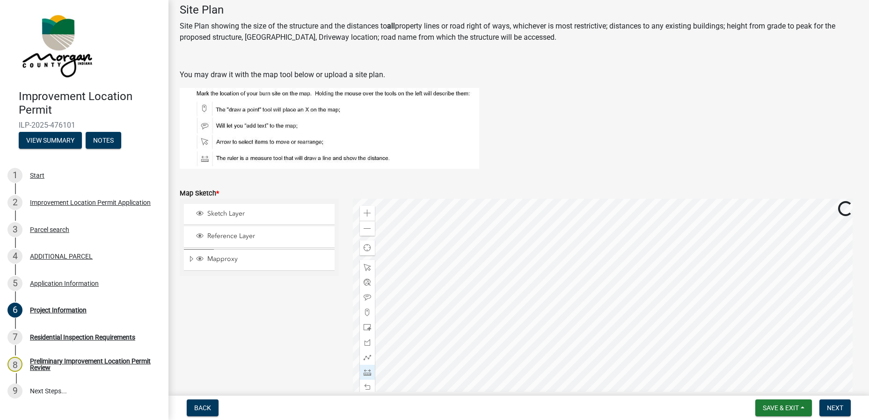
scroll to position [1450, 0]
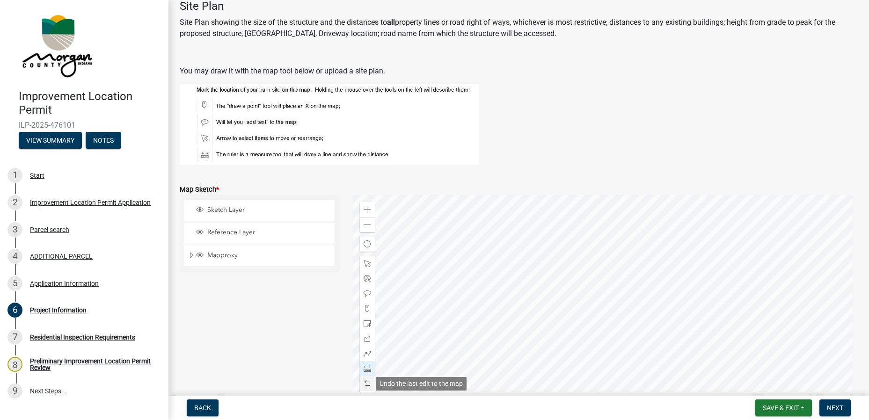
click at [363, 383] on span at bounding box center [366, 383] width 7 height 7
click at [363, 382] on span at bounding box center [366, 383] width 7 height 7
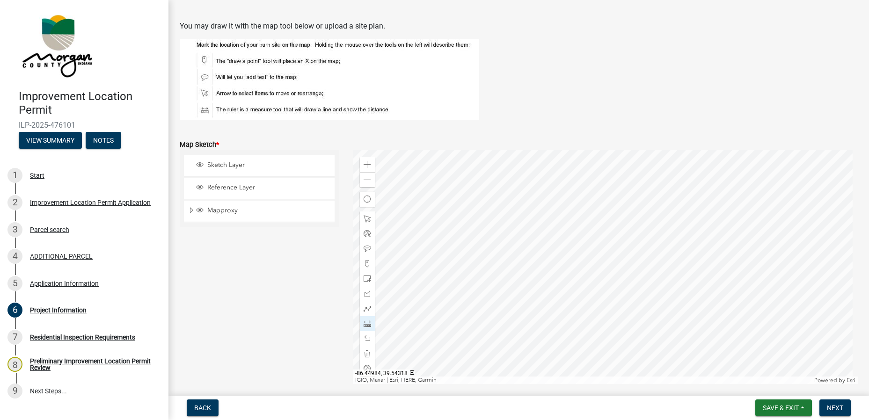
scroll to position [1497, 0]
click at [366, 164] on span at bounding box center [366, 162] width 7 height 7
click at [619, 265] on div at bounding box center [605, 265] width 505 height 234
click at [369, 167] on span at bounding box center [366, 162] width 7 height 7
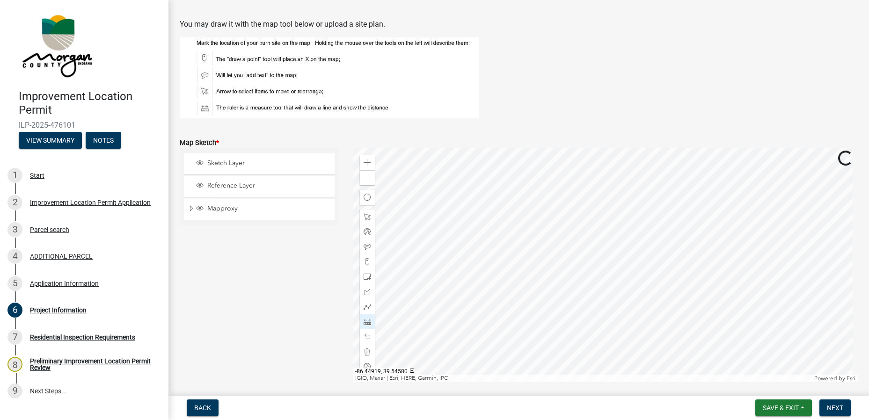
click at [600, 382] on div at bounding box center [605, 265] width 505 height 234
click at [591, 339] on div at bounding box center [605, 265] width 505 height 234
click at [369, 164] on div "Zoom in" at bounding box center [367, 162] width 15 height 15
click at [509, 211] on div at bounding box center [605, 265] width 505 height 234
click at [465, 249] on div at bounding box center [605, 265] width 505 height 234
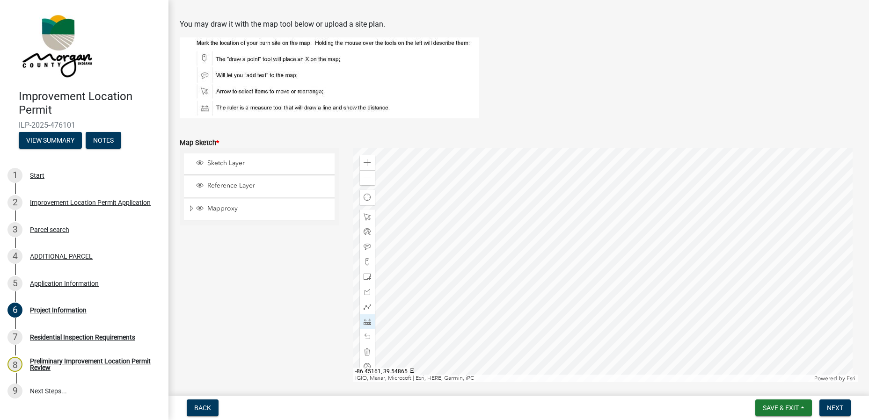
click at [471, 250] on div at bounding box center [605, 265] width 505 height 234
click at [369, 167] on div "Zoom in" at bounding box center [367, 162] width 15 height 15
click at [812, 271] on div at bounding box center [605, 265] width 505 height 234
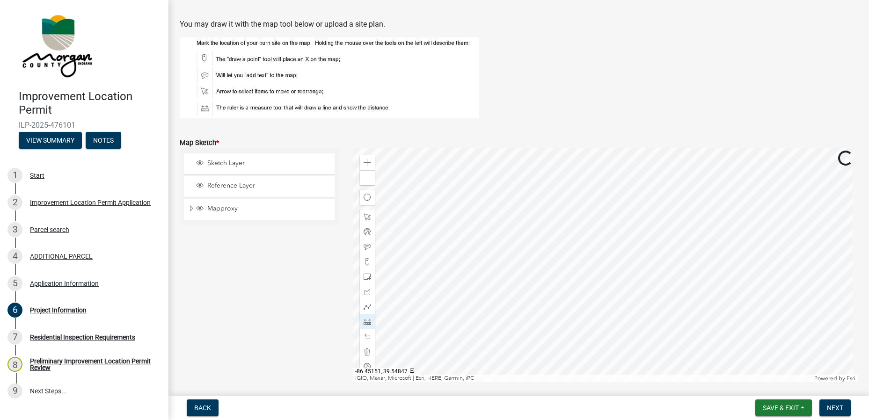
click at [610, 286] on div at bounding box center [605, 265] width 505 height 234
click at [483, 234] on div at bounding box center [605, 265] width 505 height 234
click at [499, 209] on div at bounding box center [605, 265] width 505 height 234
click at [499, 167] on div at bounding box center [605, 265] width 505 height 234
click at [494, 280] on div at bounding box center [605, 265] width 505 height 234
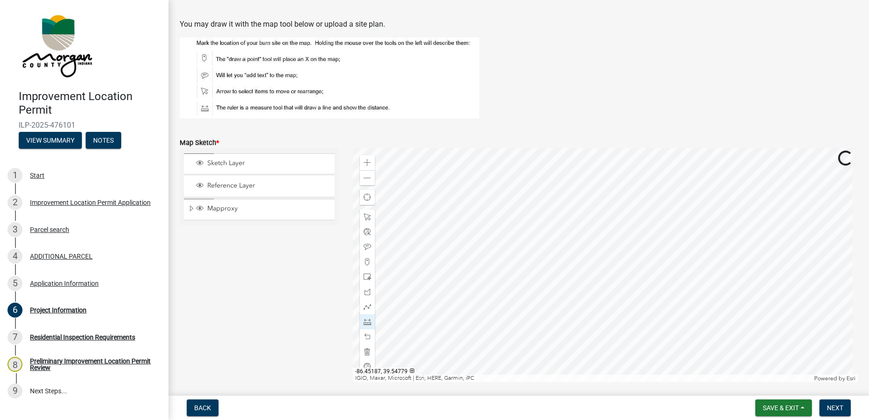
click at [494, 280] on div at bounding box center [605, 265] width 505 height 234
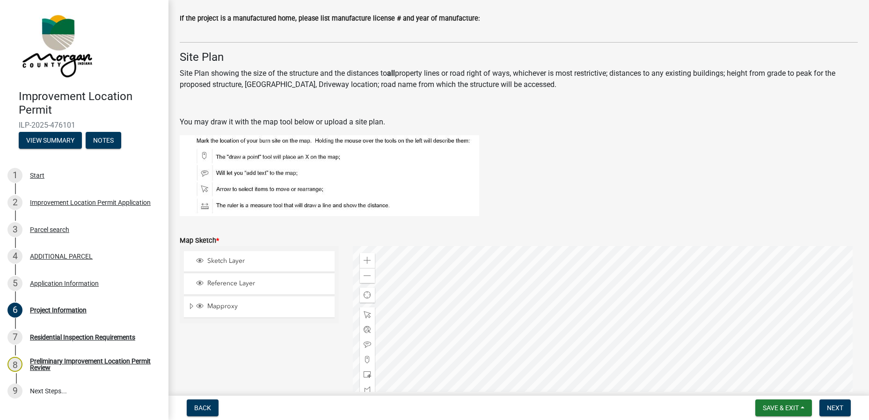
scroll to position [1450, 0]
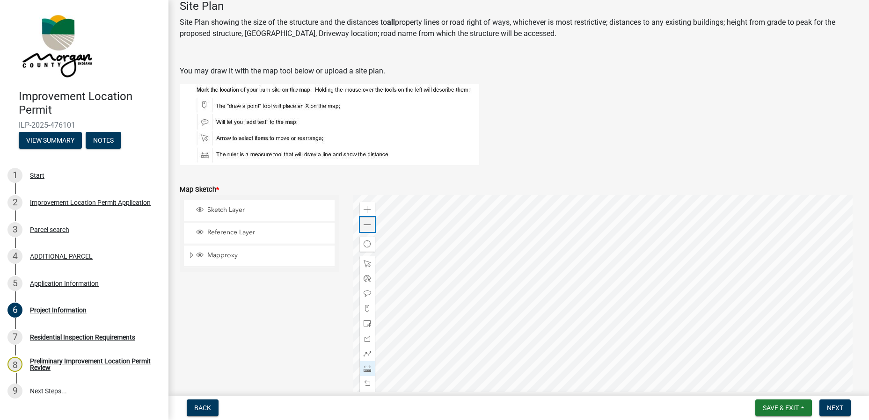
click at [367, 223] on span at bounding box center [366, 224] width 7 height 7
click at [478, 356] on div at bounding box center [605, 312] width 505 height 234
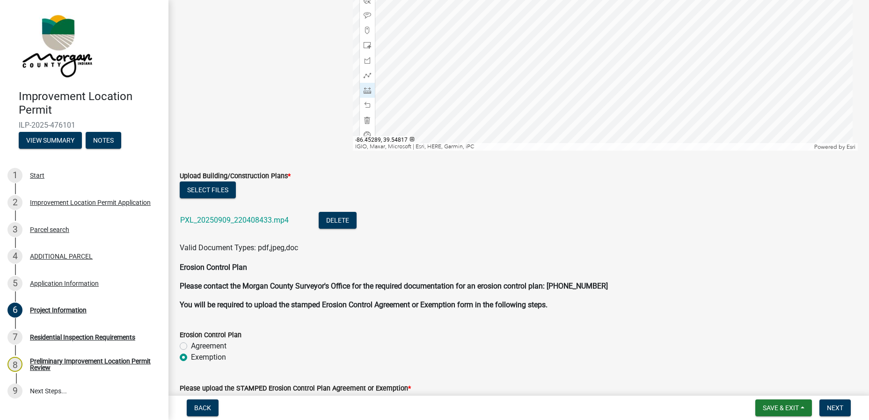
scroll to position [1777, 0]
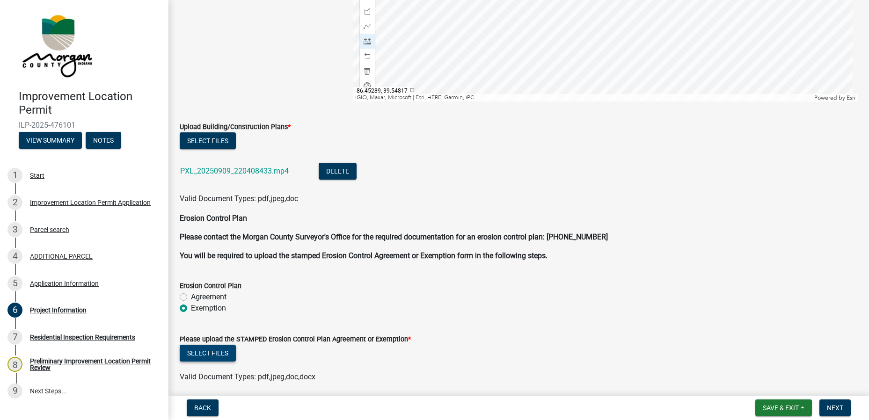
click at [217, 354] on button "Select files" at bounding box center [208, 353] width 56 height 17
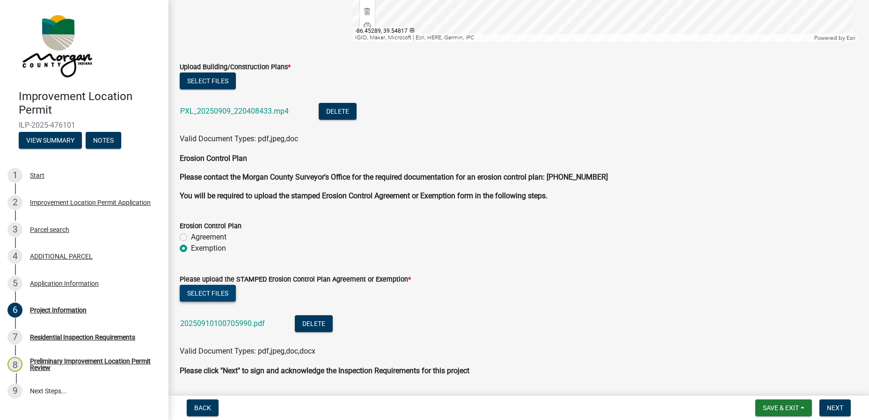
scroll to position [1866, 0]
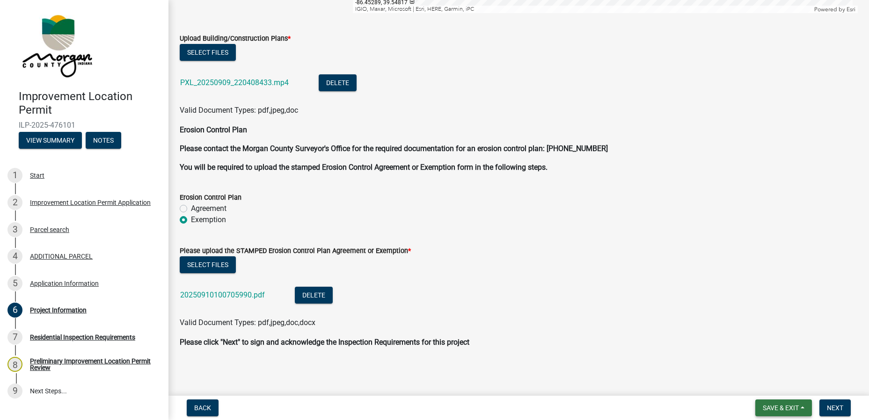
click at [778, 403] on button "Save & Exit" at bounding box center [783, 407] width 57 height 17
click at [782, 388] on button "Save & Exit" at bounding box center [774, 383] width 75 height 22
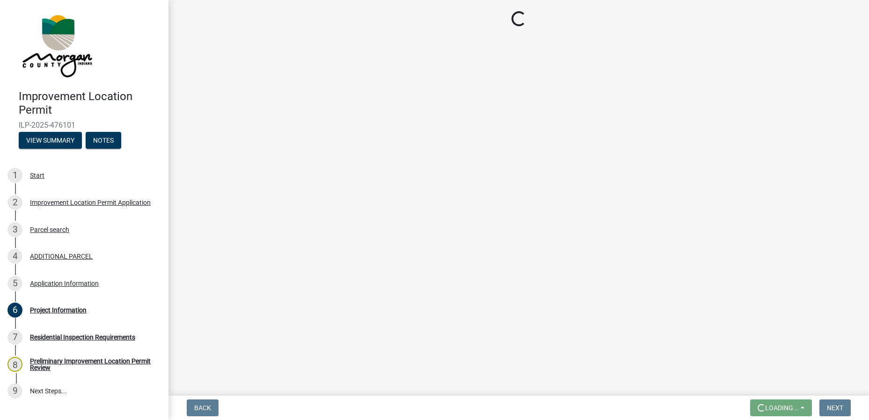
scroll to position [0, 0]
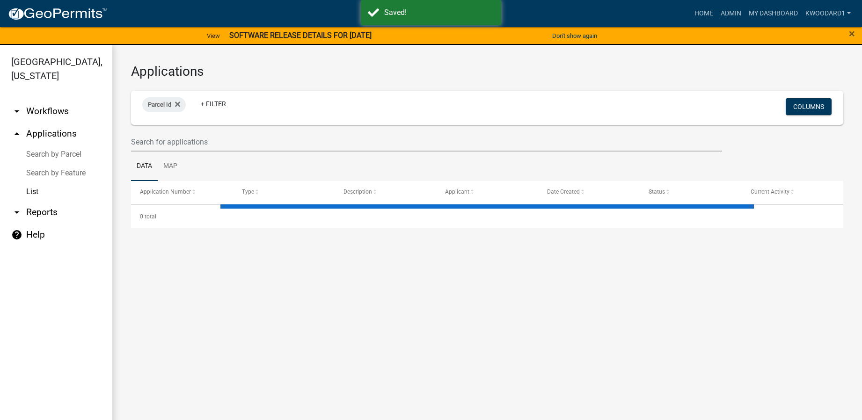
select select "3: 100"
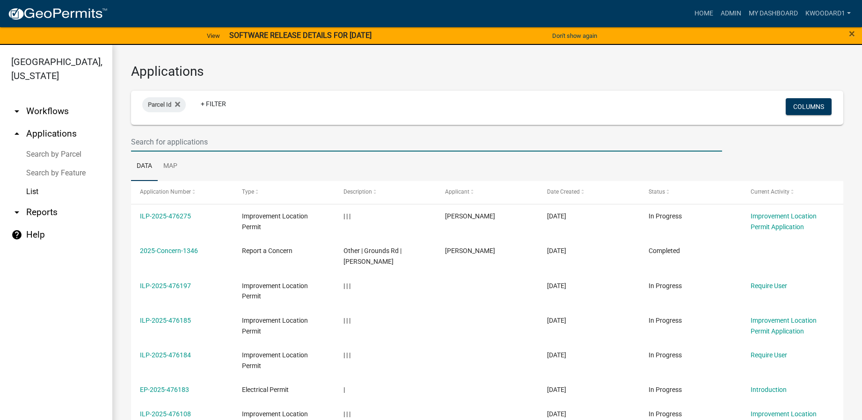
click at [168, 149] on input "text" at bounding box center [426, 141] width 591 height 19
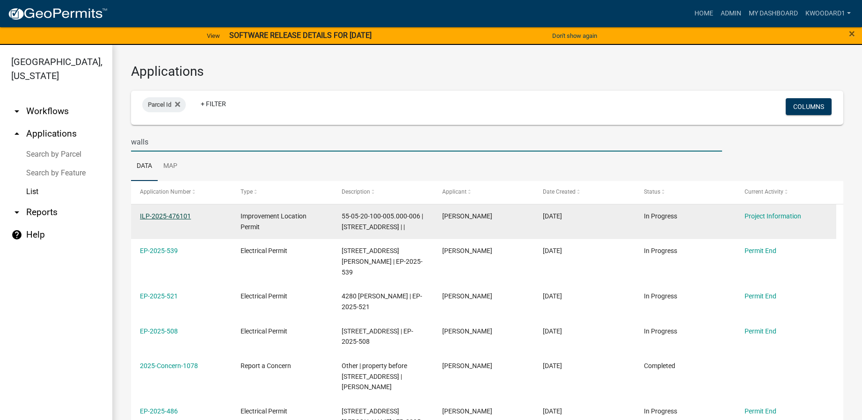
type input "walls"
click at [167, 213] on link "ILP-2025-476101" at bounding box center [165, 215] width 51 height 7
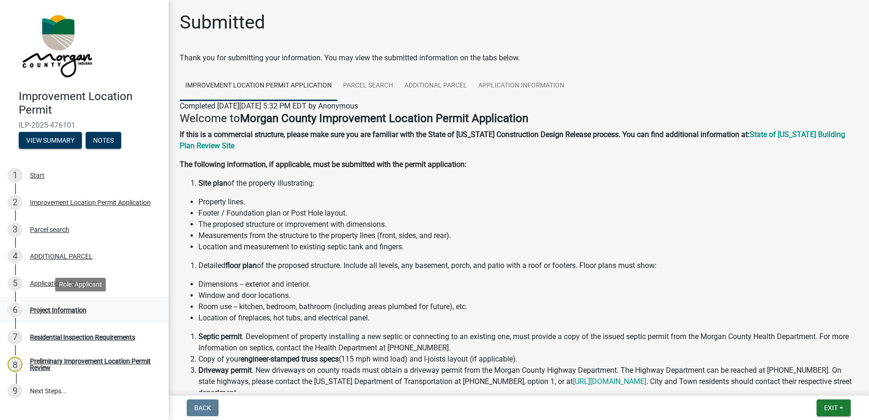
click at [54, 311] on div "Project Information" at bounding box center [58, 310] width 57 height 7
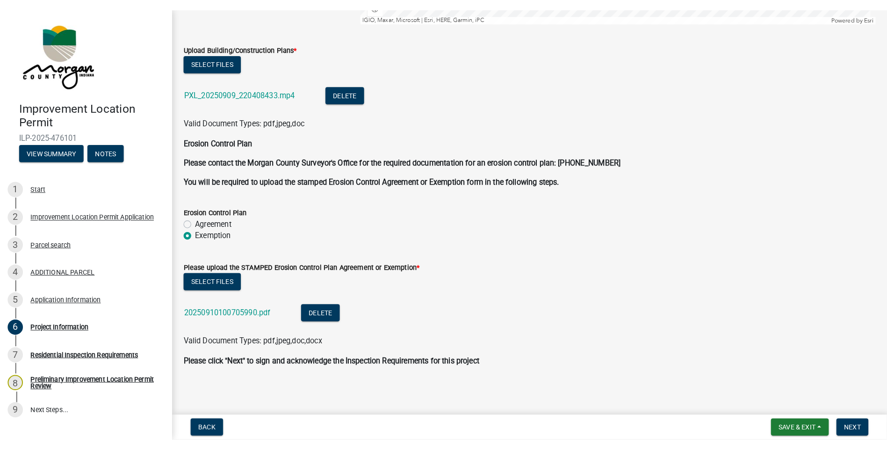
scroll to position [1866, 0]
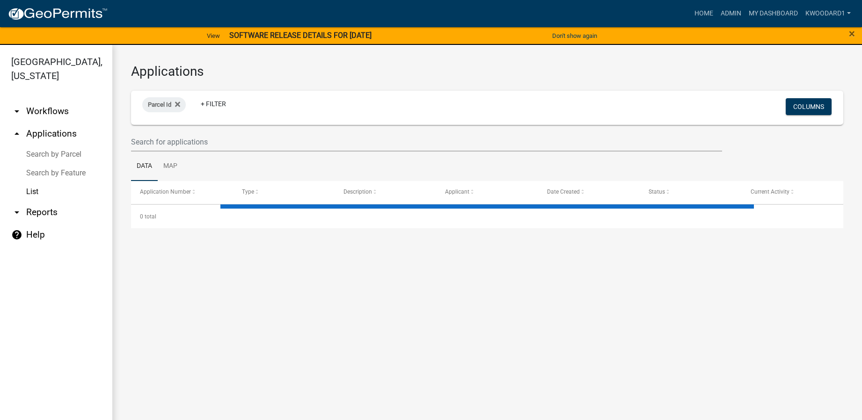
select select "3: 100"
